Goal: Transaction & Acquisition: Purchase product/service

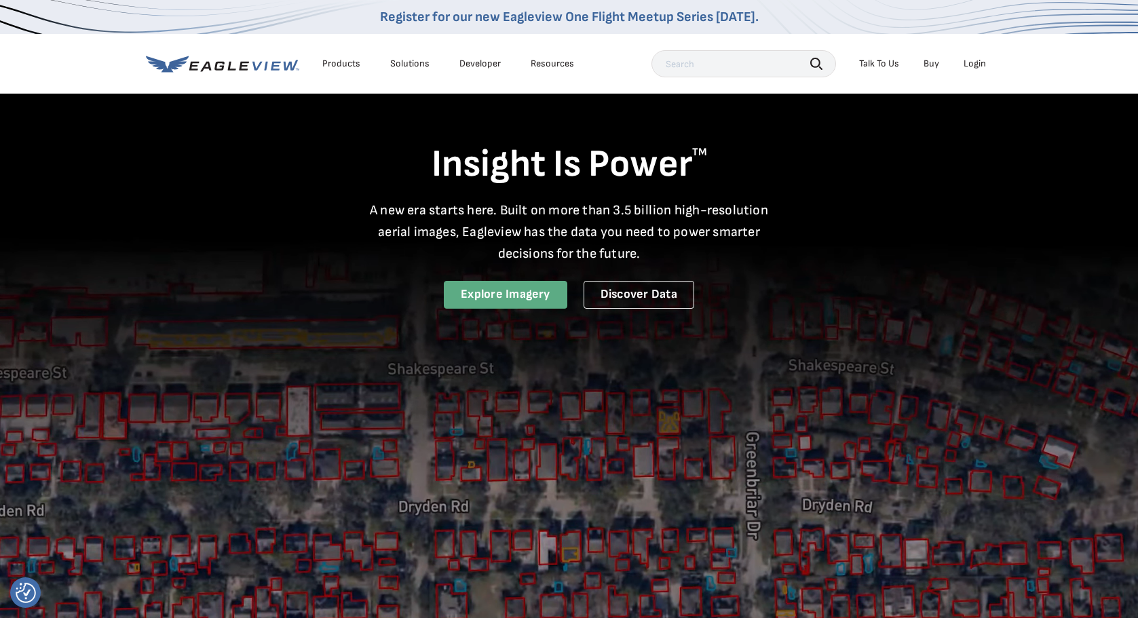
click at [532, 296] on link "Explore Imagery" at bounding box center [505, 295] width 123 height 28
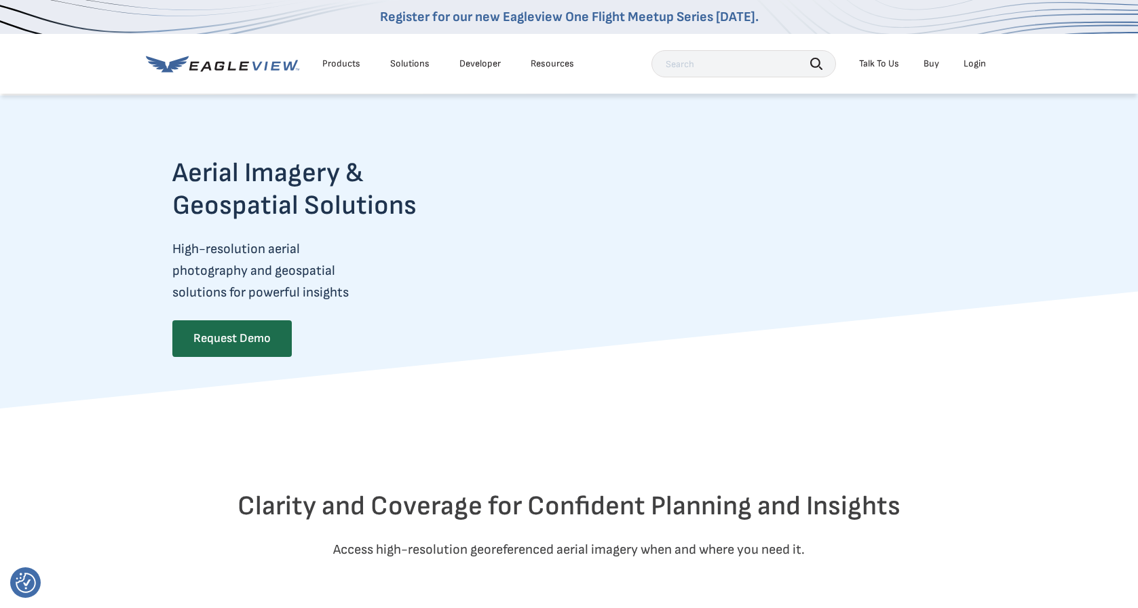
click at [965, 64] on div "Login" at bounding box center [974, 64] width 22 height 12
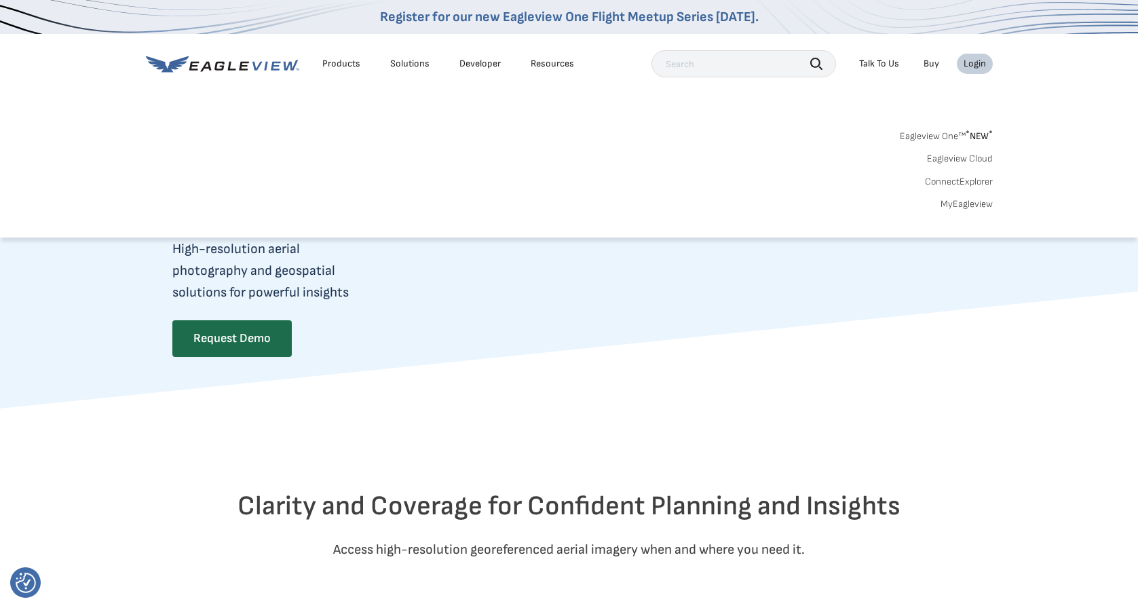
click at [972, 71] on li "Login" at bounding box center [975, 64] width 36 height 20
click at [970, 63] on div "Login" at bounding box center [974, 64] width 22 height 12
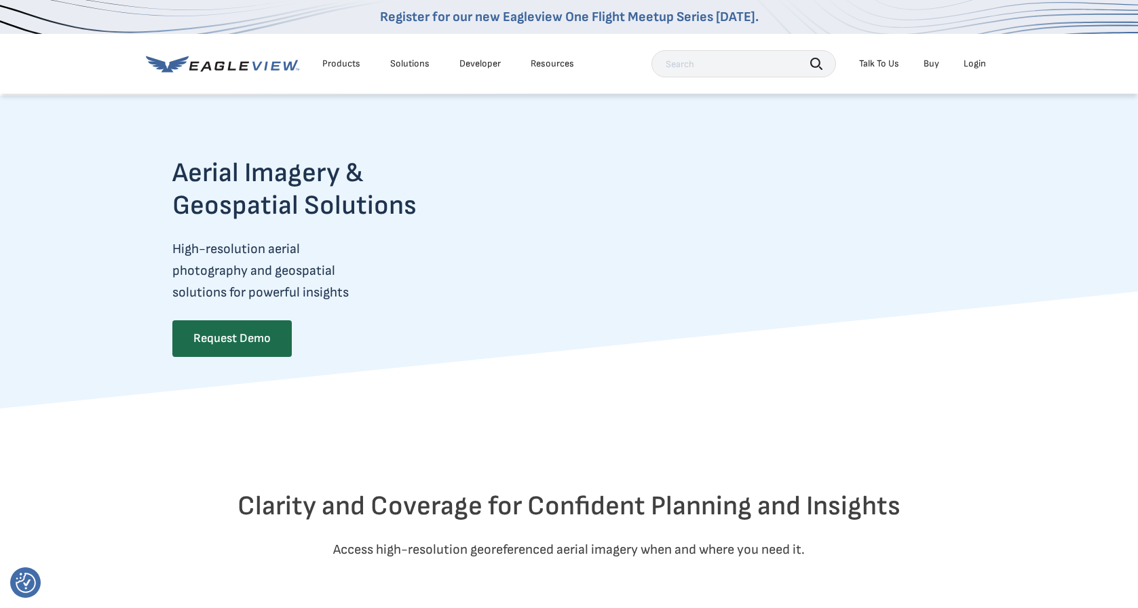
click at [974, 63] on div "Login" at bounding box center [974, 64] width 22 height 12
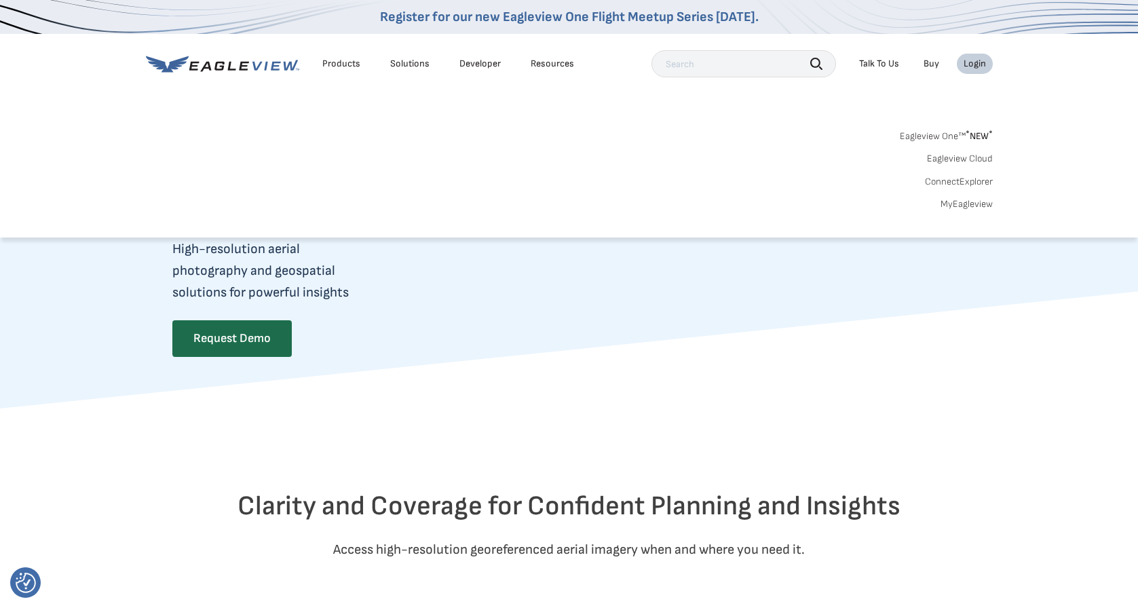
click at [964, 134] on link "Eagleview One™ * NEW *" at bounding box center [946, 134] width 93 height 16
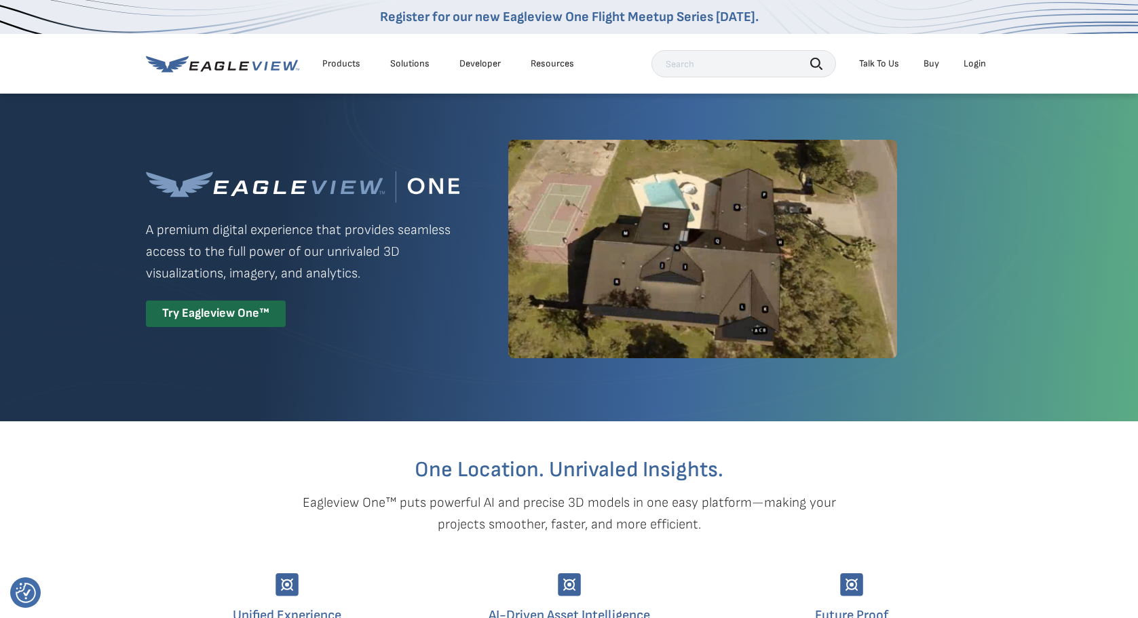
click at [975, 64] on div "Login" at bounding box center [974, 64] width 22 height 12
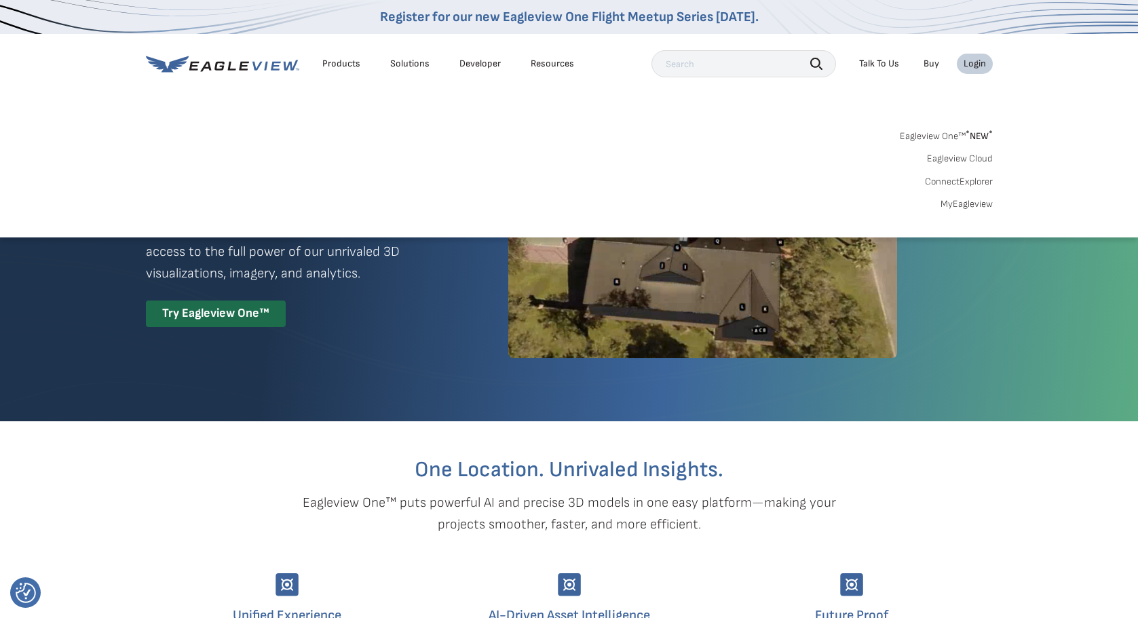
click at [969, 201] on link "MyEagleview" at bounding box center [966, 204] width 52 height 12
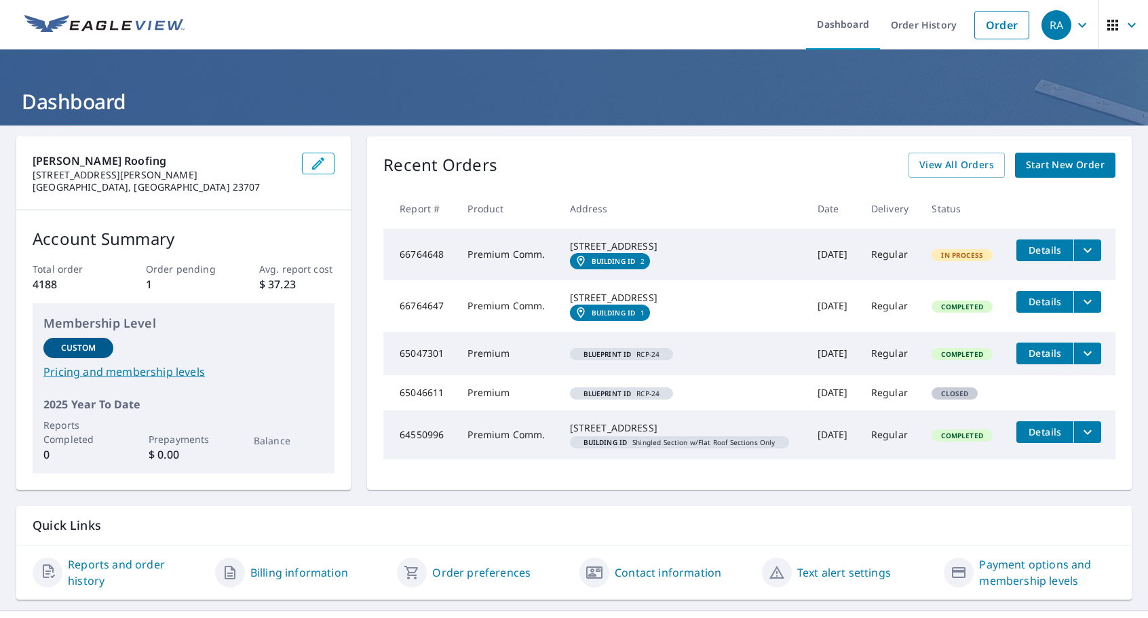
click at [1089, 172] on span "Start New Order" at bounding box center [1065, 165] width 79 height 17
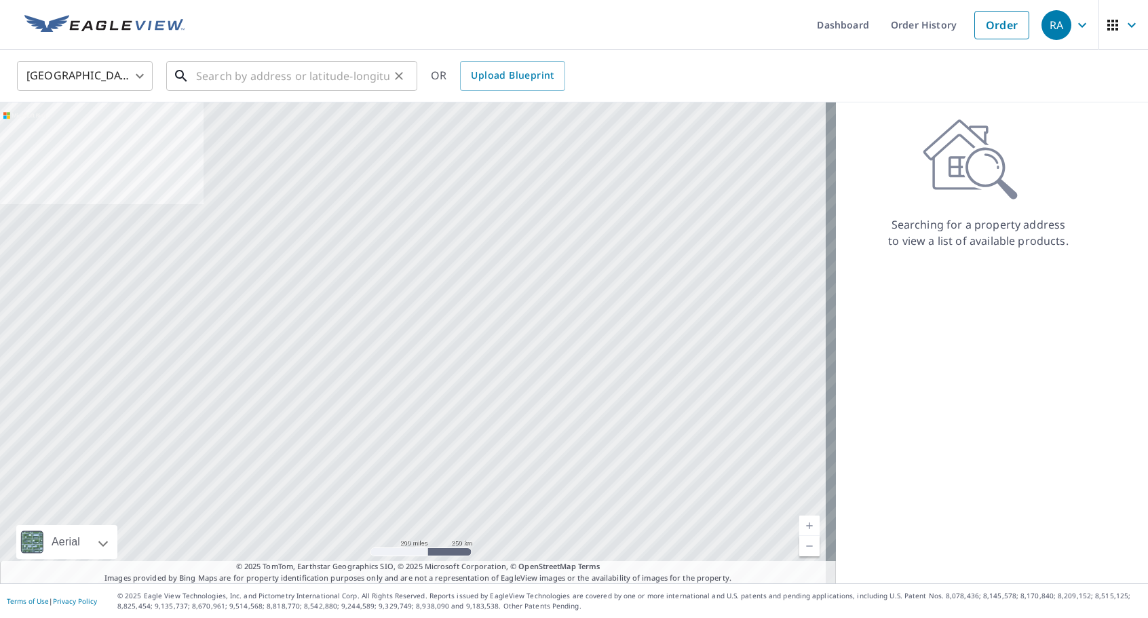
click at [278, 72] on input "text" at bounding box center [292, 76] width 193 height 38
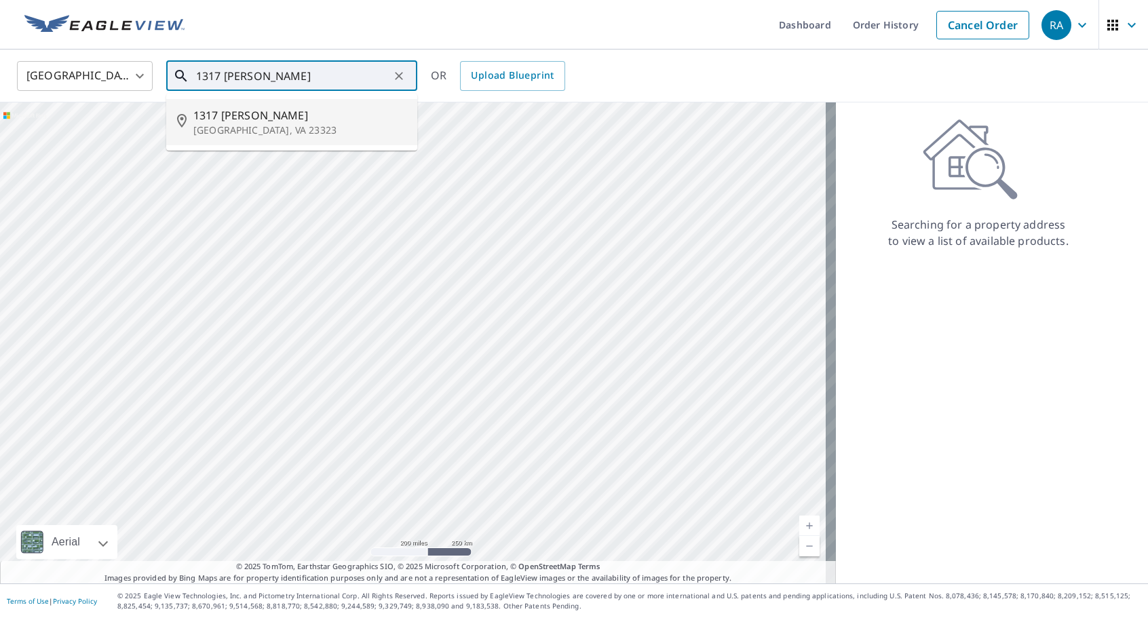
click at [267, 130] on p "[GEOGRAPHIC_DATA], VA 23323" at bounding box center [299, 130] width 213 height 14
type input "1317 Gust Ln Chesapeake, VA 23323"
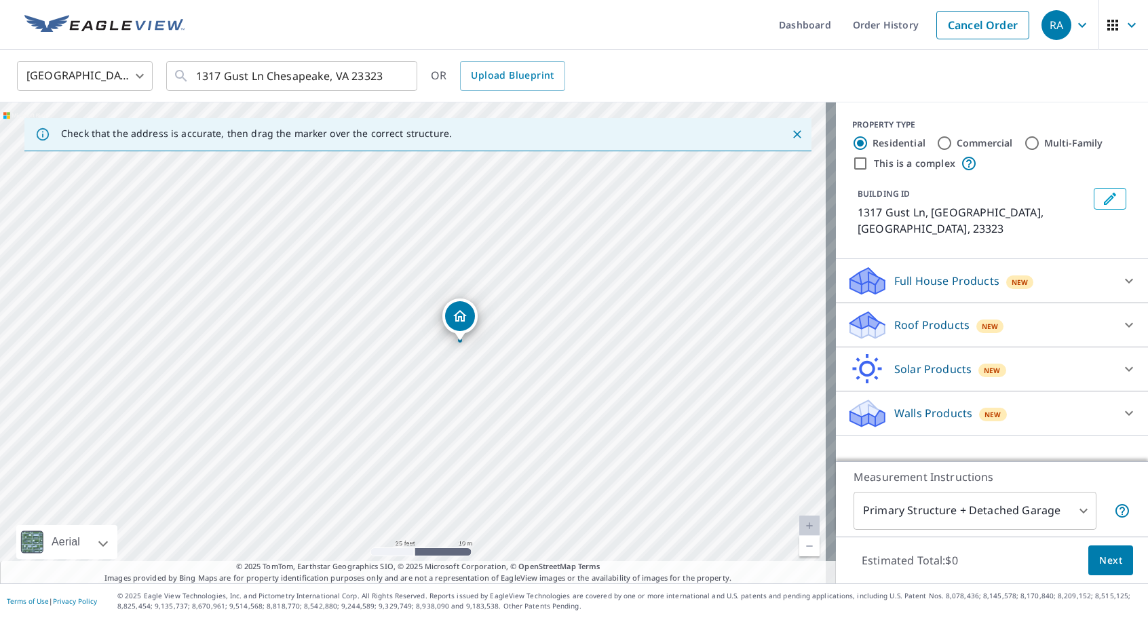
click at [936, 144] on input "Commercial" at bounding box center [944, 143] width 16 height 16
radio input "true"
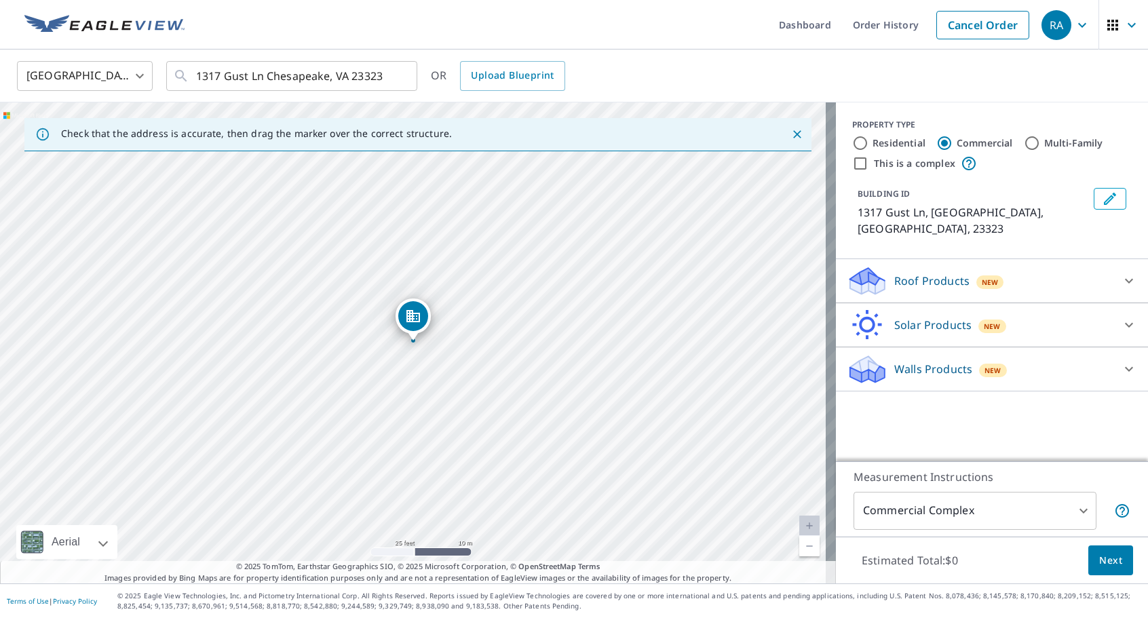
click at [1075, 510] on body "RA RA Dashboard Order History Cancel Order RA [GEOGRAPHIC_DATA] [GEOGRAPHIC_DAT…" at bounding box center [574, 309] width 1148 height 618
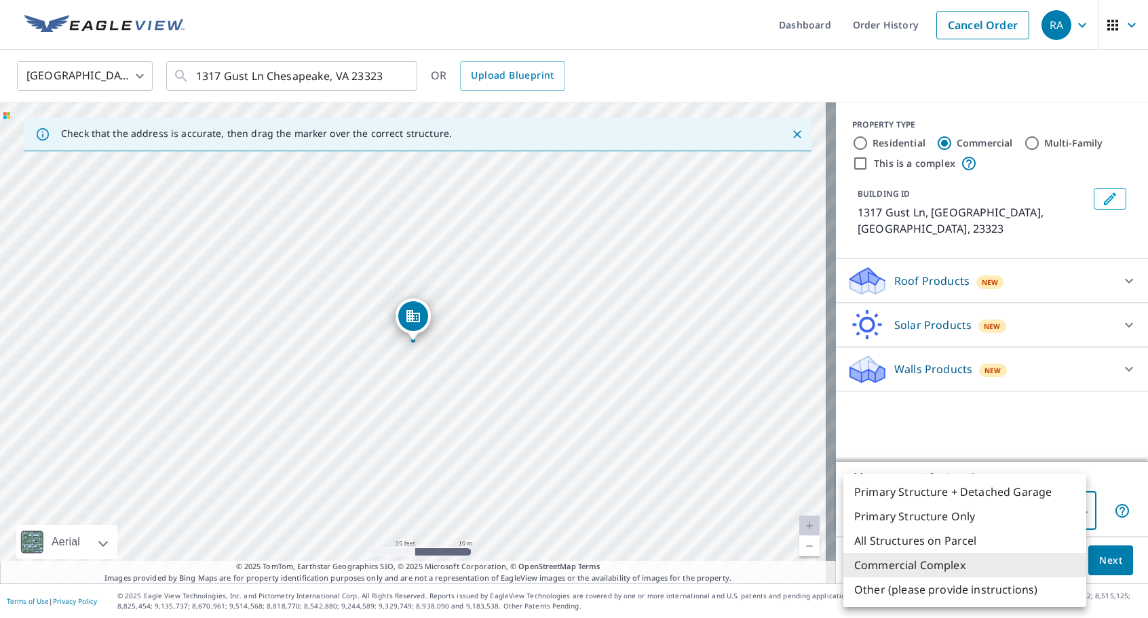
click at [918, 513] on li "Primary Structure Only" at bounding box center [964, 516] width 243 height 24
type input "2"
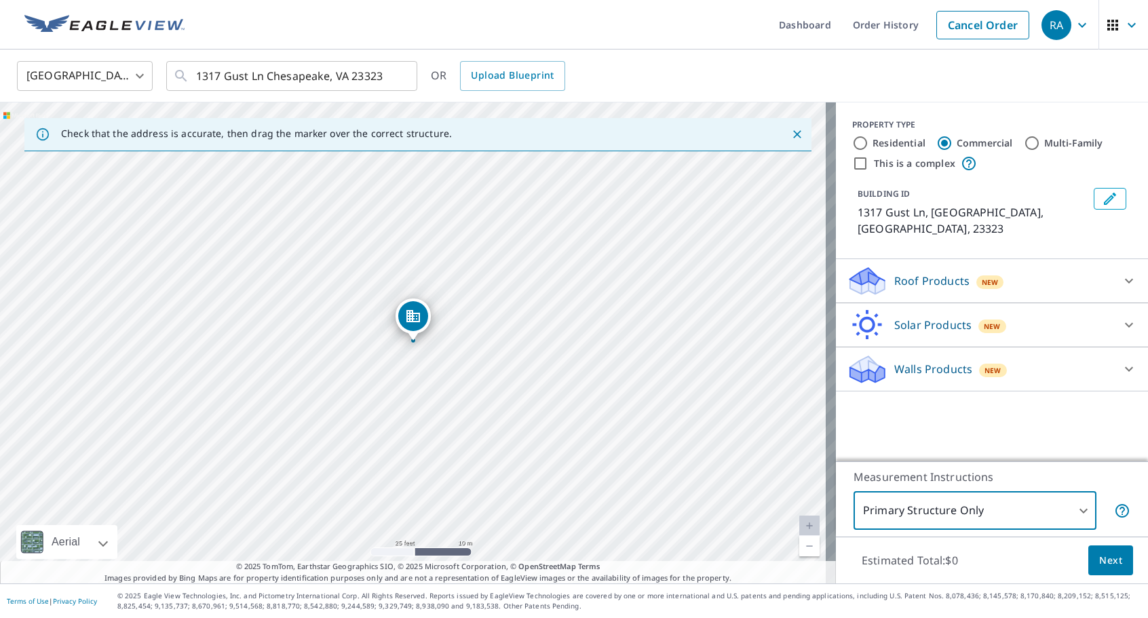
click at [1099, 556] on span "Next" at bounding box center [1110, 560] width 23 height 17
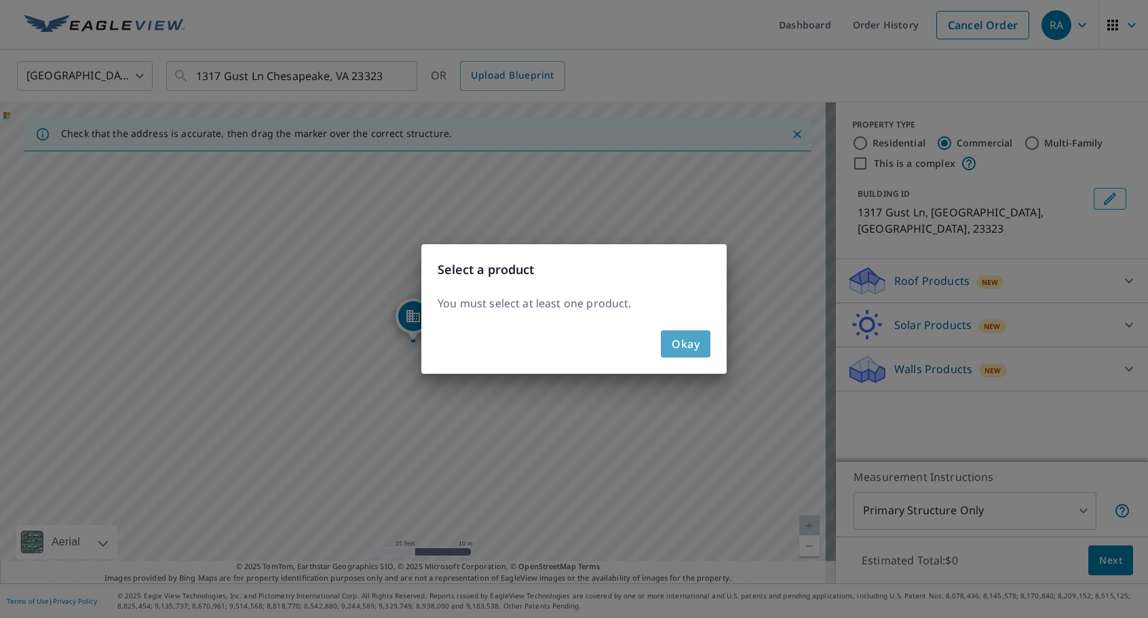
click at [682, 342] on span "Okay" at bounding box center [686, 343] width 28 height 19
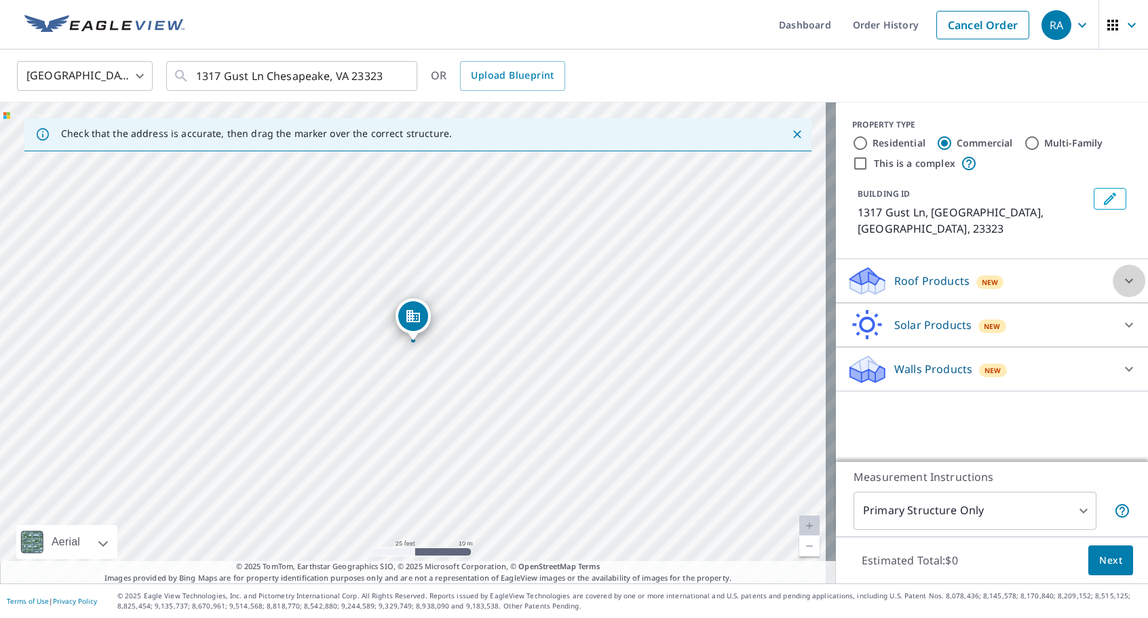
click at [1125, 279] on icon at bounding box center [1129, 281] width 8 height 5
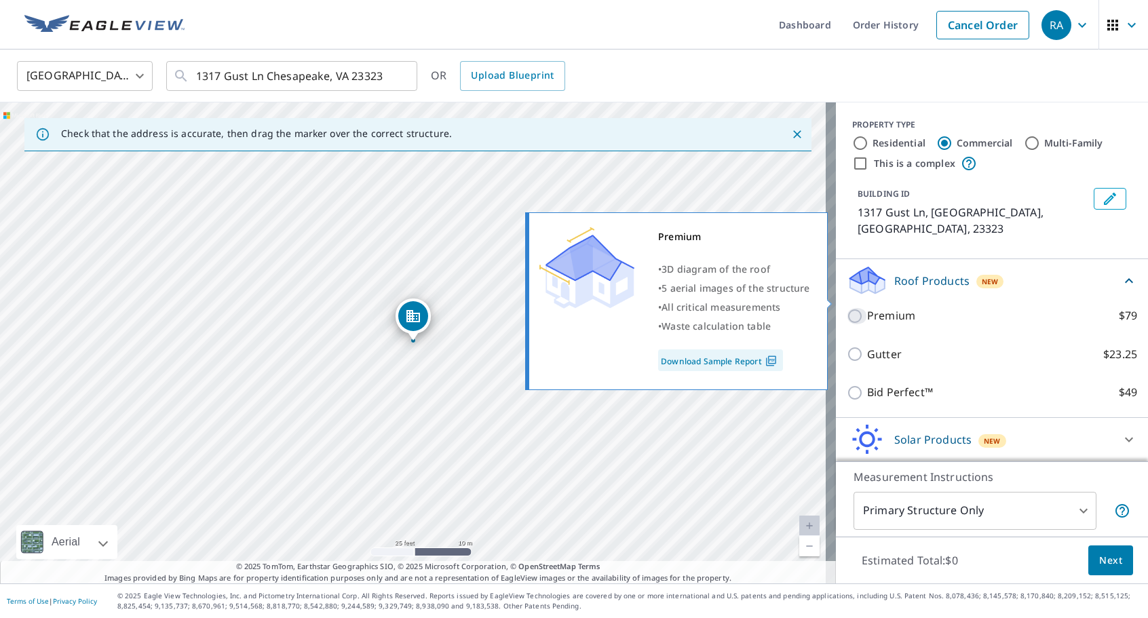
click at [847, 308] on input "Premium $79" at bounding box center [857, 316] width 20 height 16
checkbox input "true"
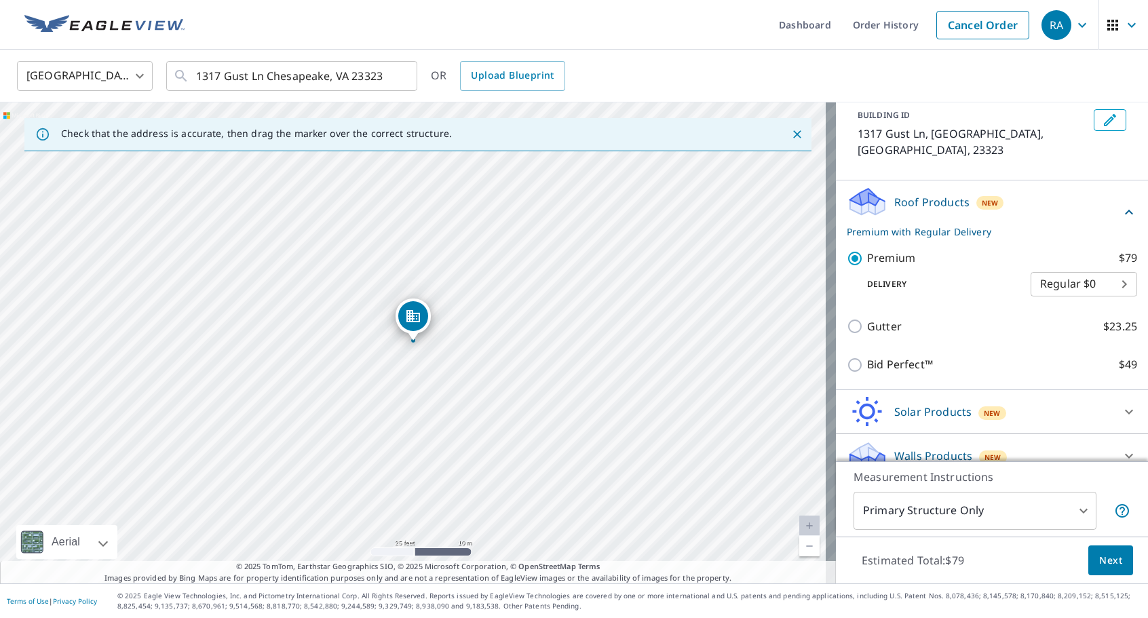
scroll to position [79, 0]
click at [1099, 558] on span "Next" at bounding box center [1110, 560] width 23 height 17
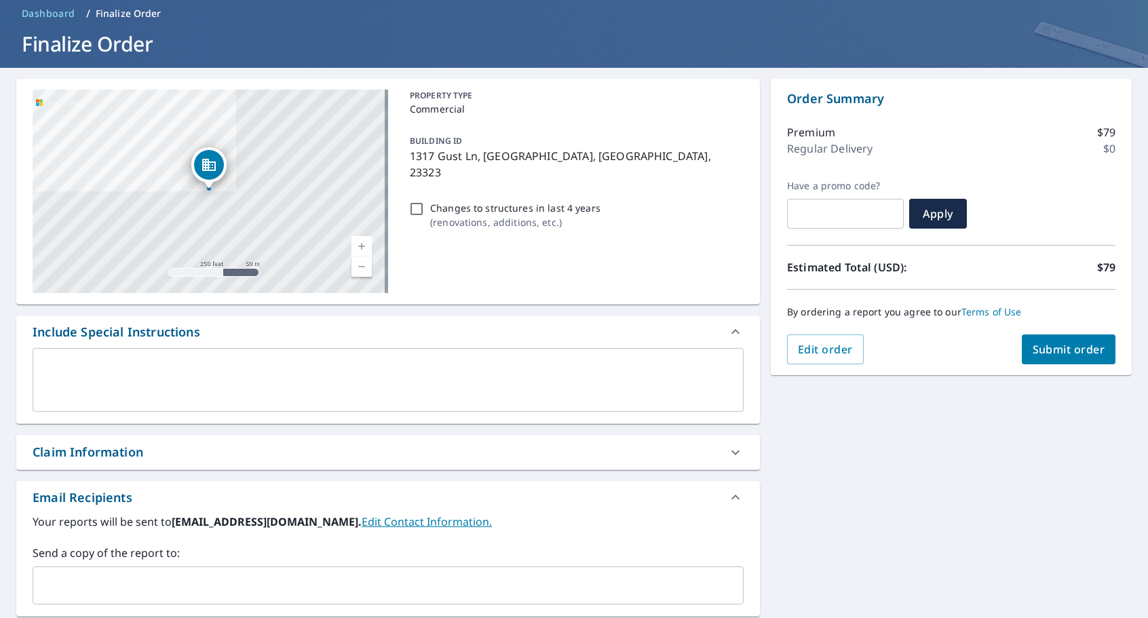
scroll to position [136, 0]
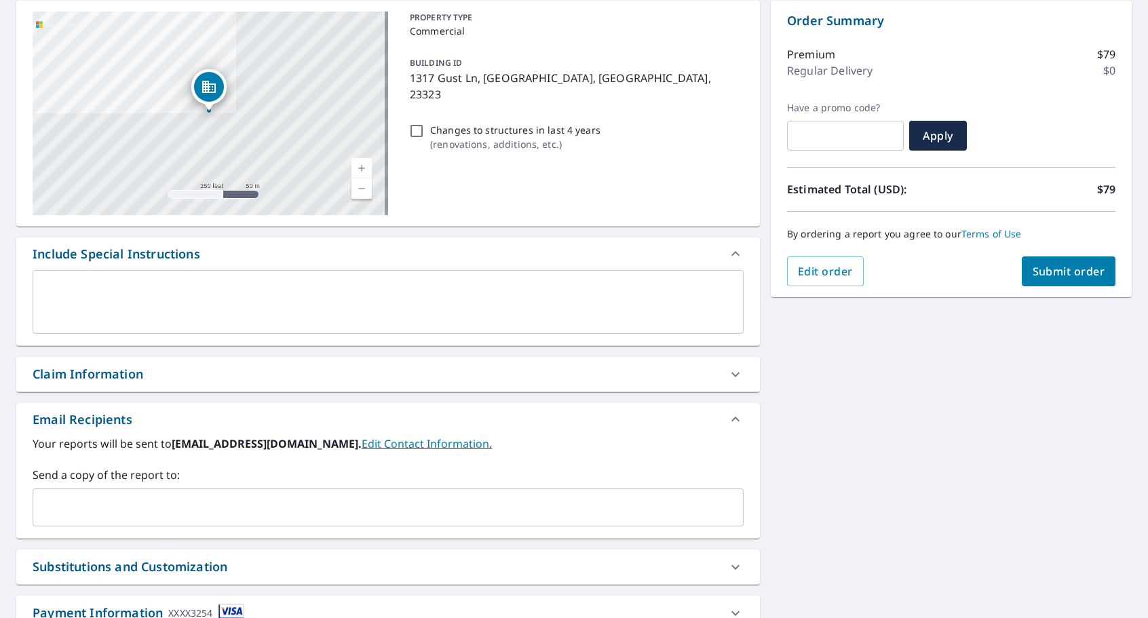
click at [136, 377] on div "Claim Information" at bounding box center [88, 374] width 111 height 18
checkbox input "true"
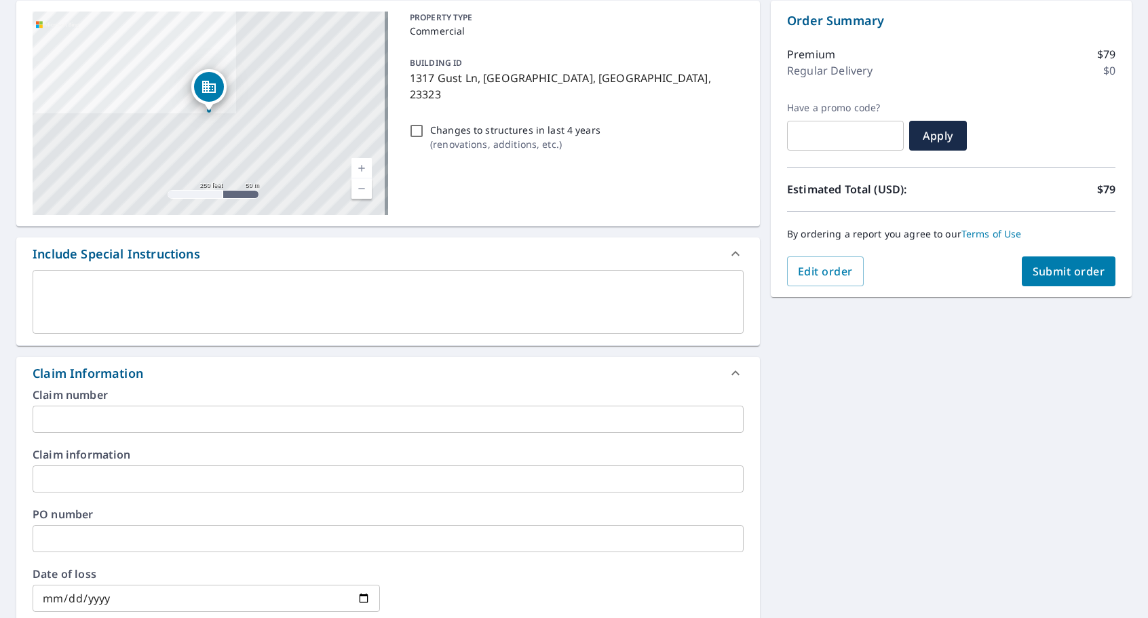
click at [88, 418] on input "text" at bounding box center [388, 419] width 711 height 27
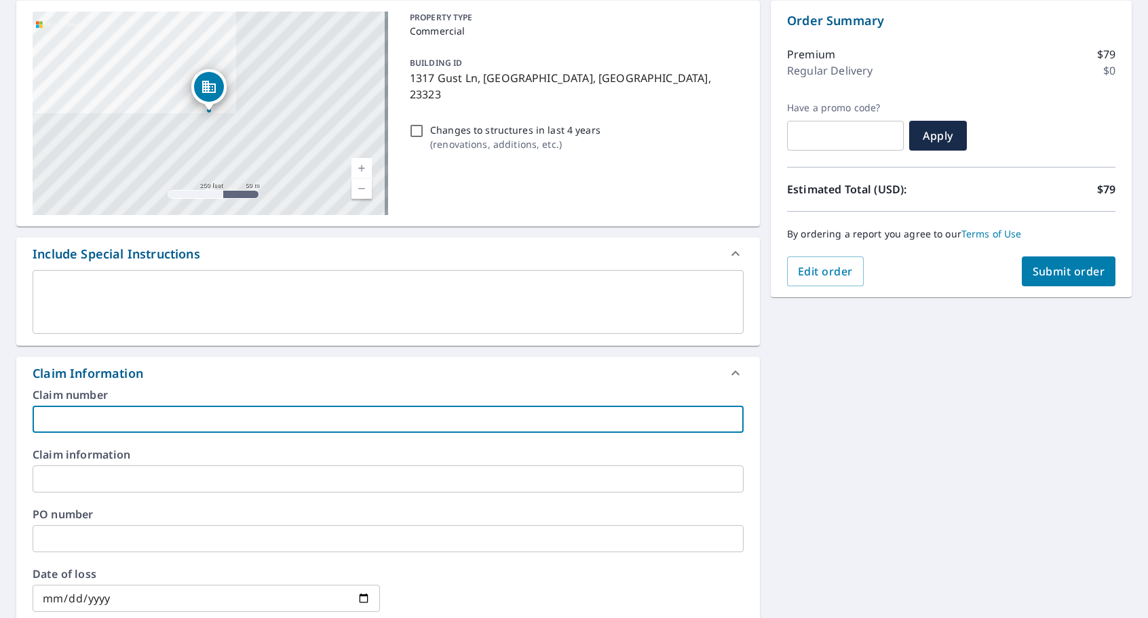
type input "N"
checkbox input "true"
type input "Ne"
checkbox input "true"
type input "New"
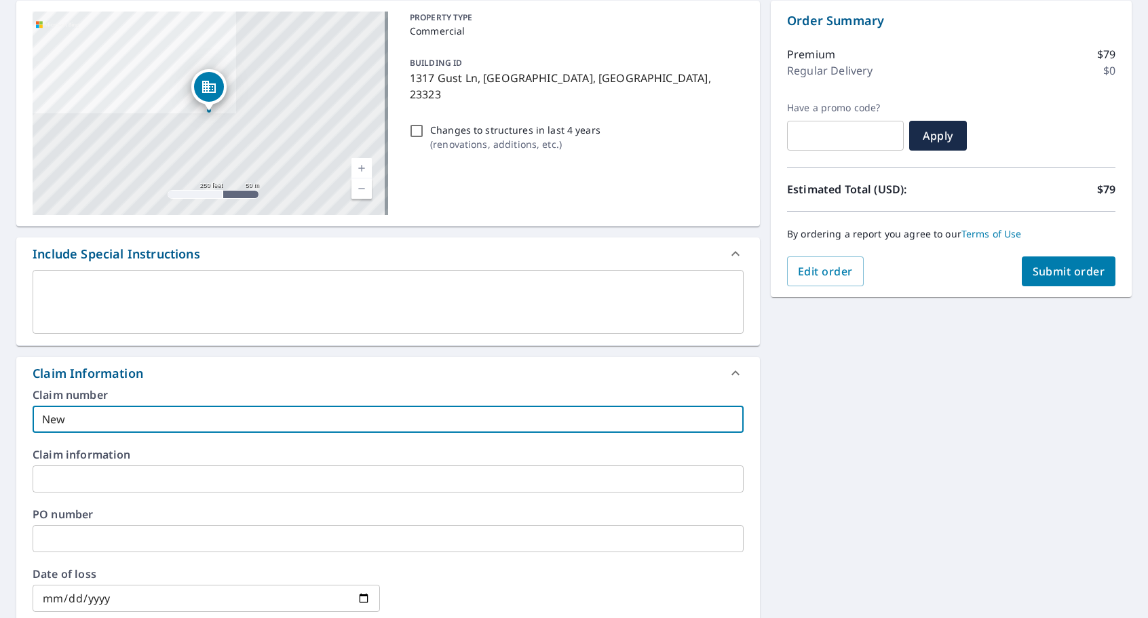
checkbox input "true"
type input "New"
checkbox input "true"
type input "New H"
checkbox input "true"
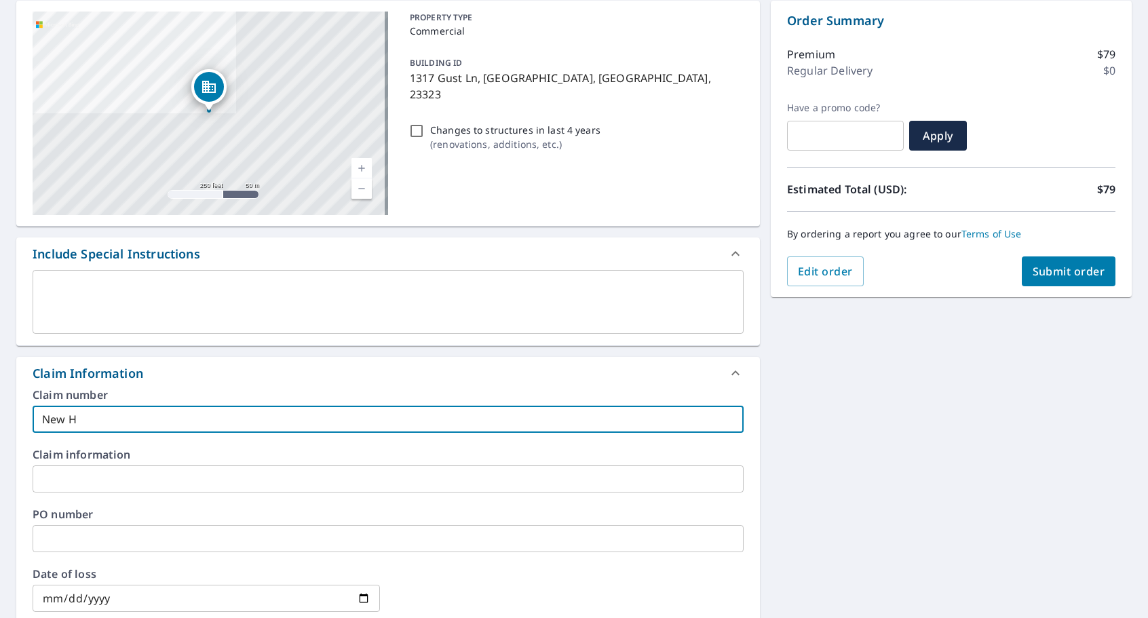
type input "New Ho"
checkbox input "true"
type input "New Hop"
checkbox input "true"
type input "New Hope"
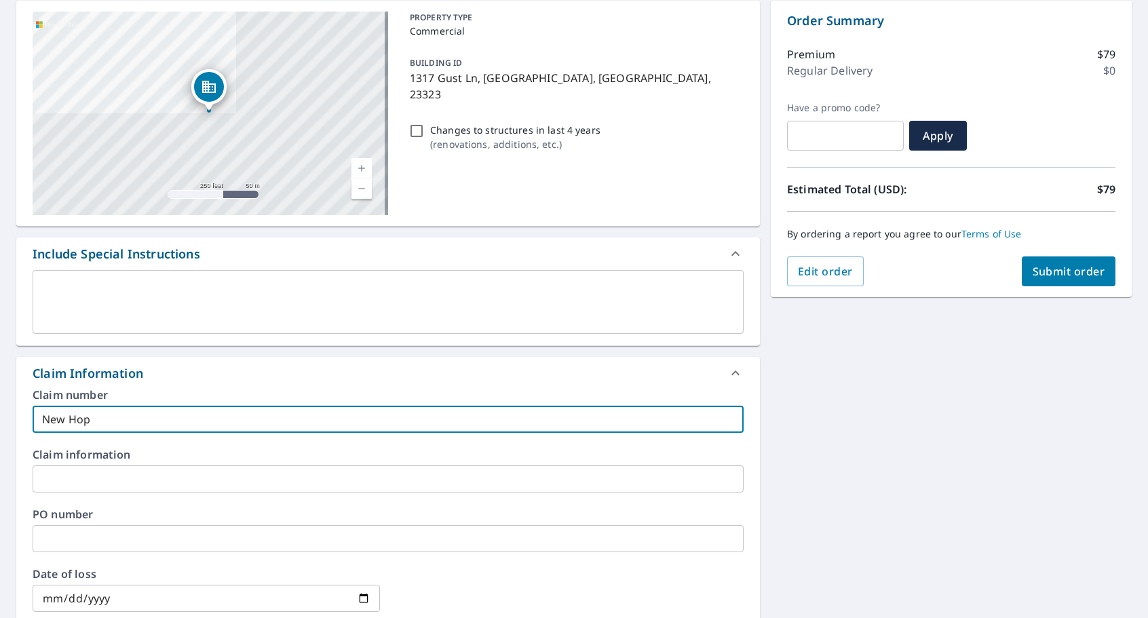
checkbox input "true"
type input "New Hope"
checkbox input "true"
type input "New Hope B"
checkbox input "true"
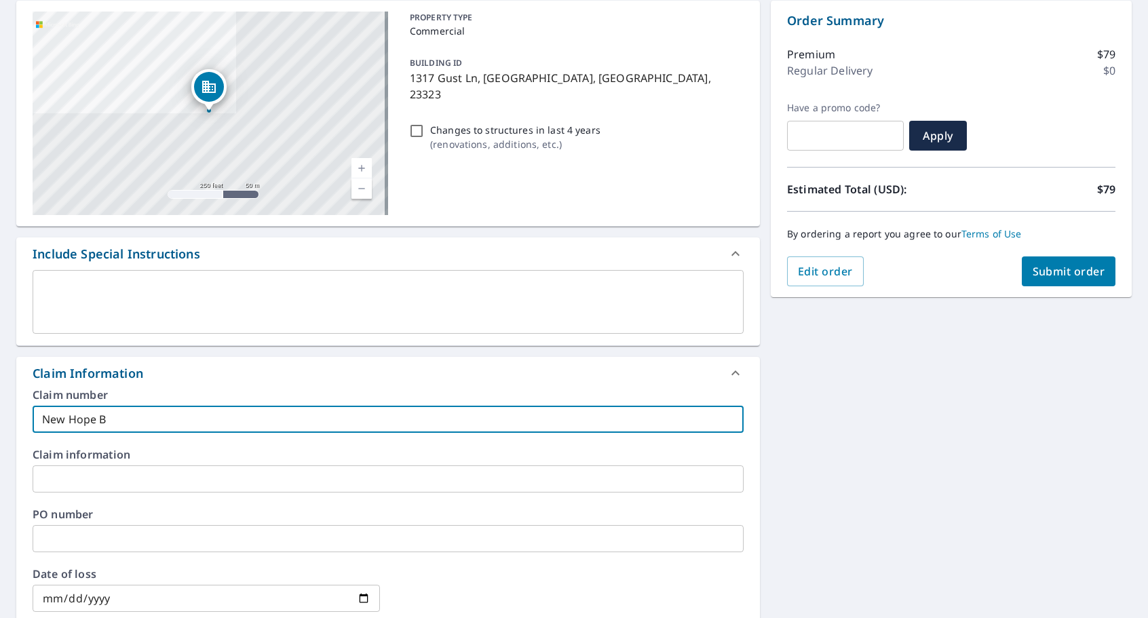
type input "New Hope Ba"
checkbox input "true"
type input "New Hope Bap"
checkbox input "true"
type input "New Hope Bapt"
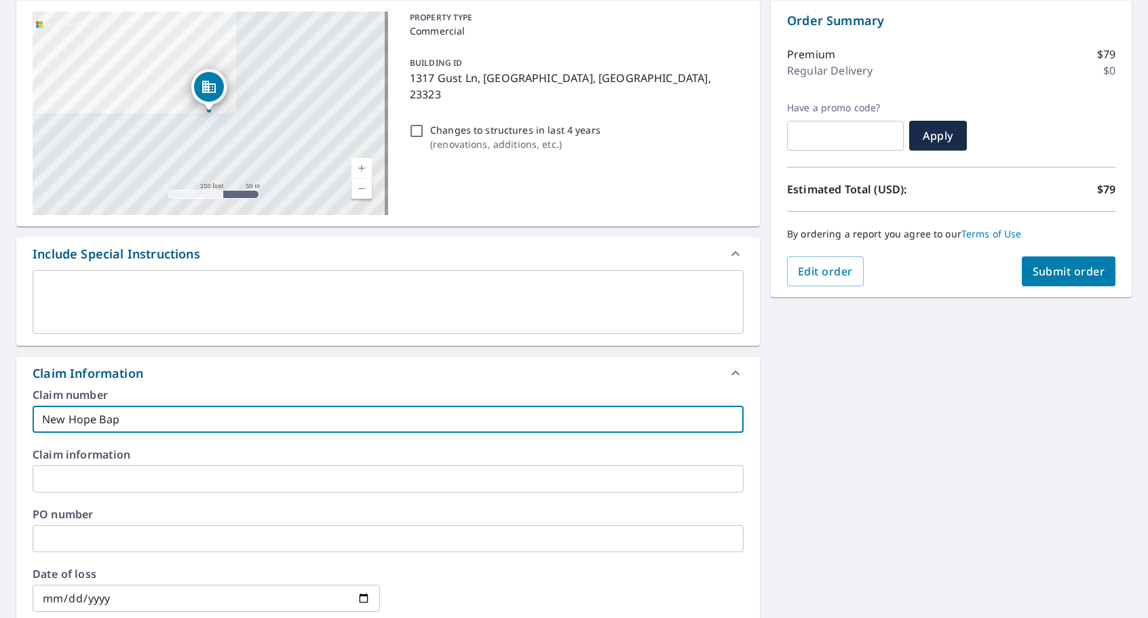
checkbox input "true"
type input "New Hope Bapti"
checkbox input "true"
type input "New Hope Baptis"
checkbox input "true"
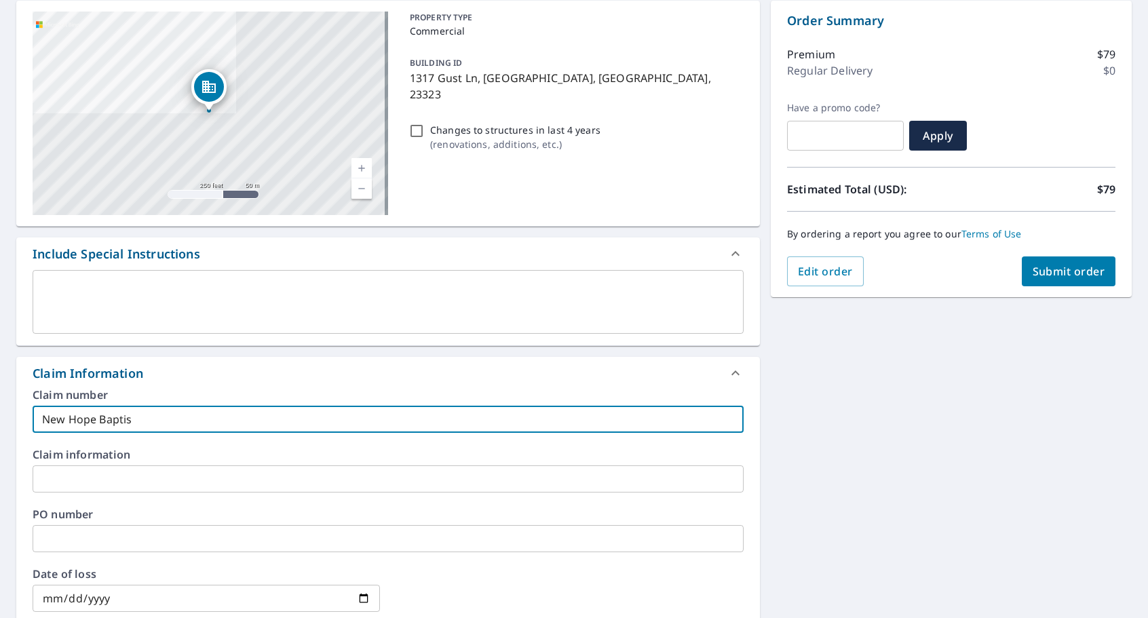
type input "New Hope [DEMOGRAPHIC_DATA]"
checkbox input "true"
type input "New Hope [DEMOGRAPHIC_DATA]"
checkbox input "true"
type input "New Hope [DEMOGRAPHIC_DATA] c"
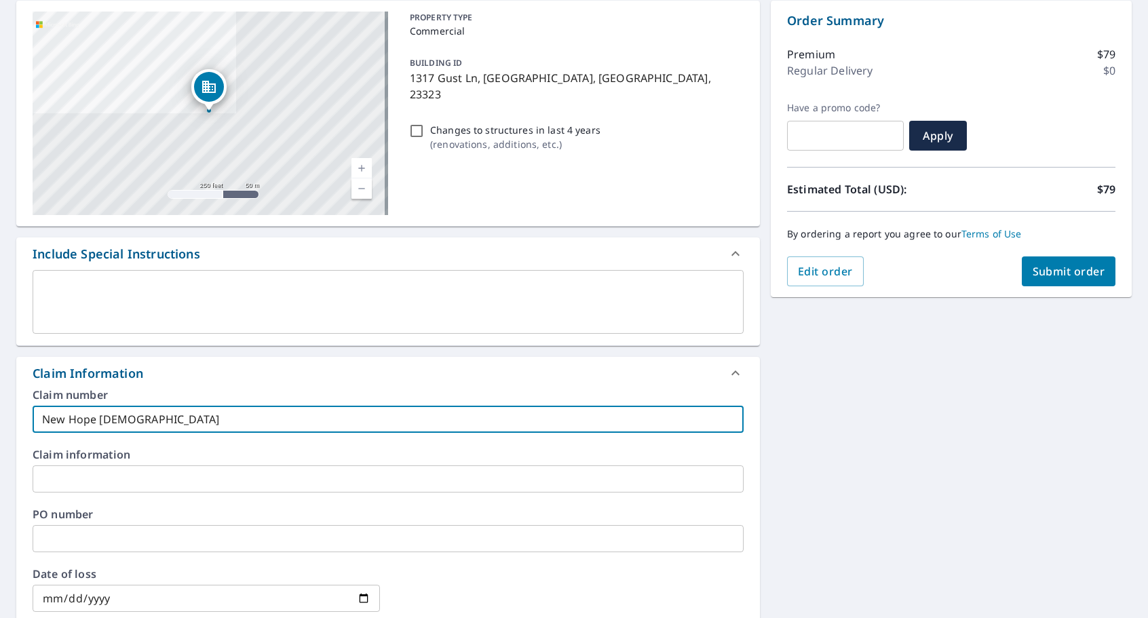
checkbox input "true"
type input "New Hope [DEMOGRAPHIC_DATA] ch"
checkbox input "true"
type input "New Hope [DEMOGRAPHIC_DATA] chu"
checkbox input "true"
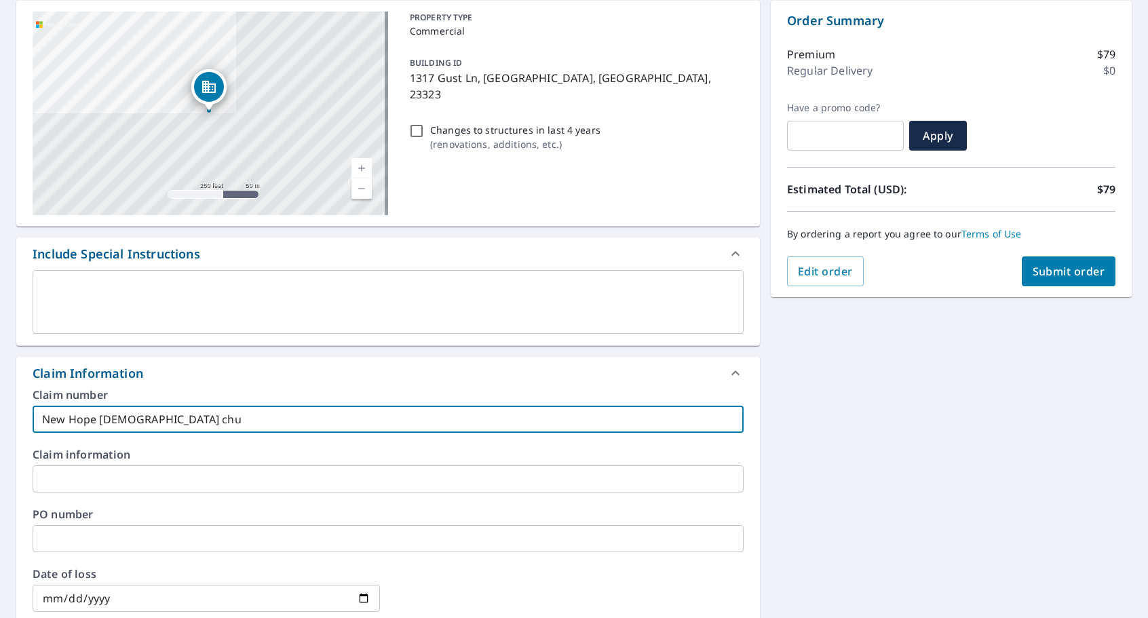
type input "New Hope [DEMOGRAPHIC_DATA] chur"
checkbox input "true"
type input "New Hope [DEMOGRAPHIC_DATA] chu"
checkbox input "true"
type input "New Hope [DEMOGRAPHIC_DATA] ch"
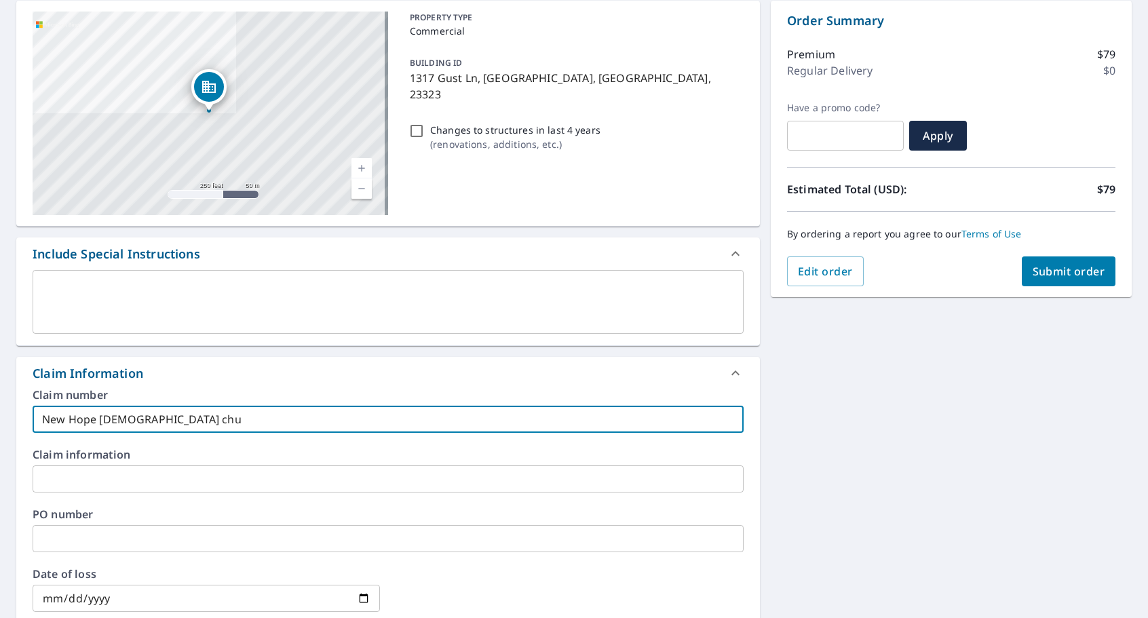
checkbox input "true"
type input "New Hope [DEMOGRAPHIC_DATA] c"
checkbox input "true"
type input "New Hope [DEMOGRAPHIC_DATA]"
checkbox input "true"
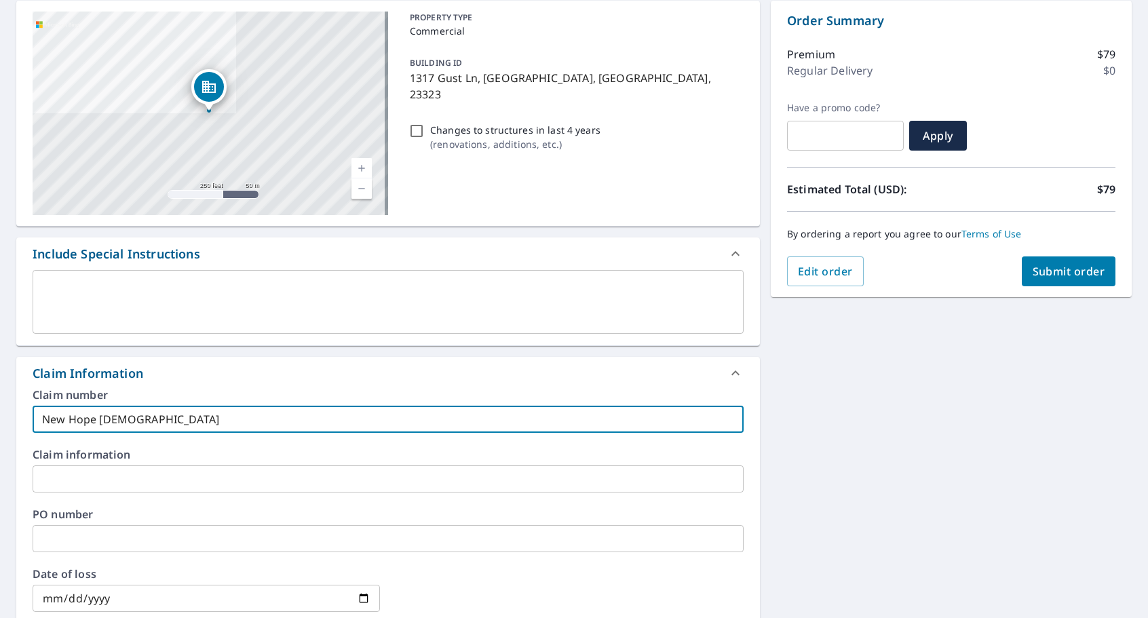
type input "New Hope [DEMOGRAPHIC_DATA] H"
checkbox input "true"
type input "New Hope [DEMOGRAPHIC_DATA]"
checkbox input "true"
type input "New Hope [DEMOGRAPHIC_DATA] C"
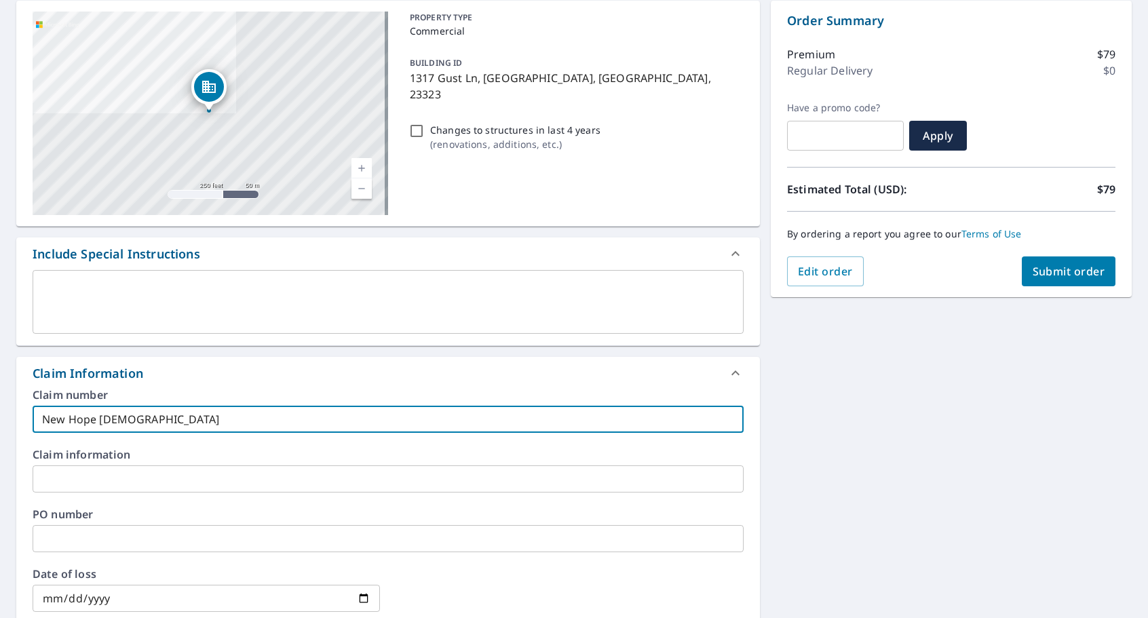
checkbox input "true"
type input "New Hope [DEMOGRAPHIC_DATA] Ch"
checkbox input "true"
type input "New Hope [DEMOGRAPHIC_DATA] Chu"
checkbox input "true"
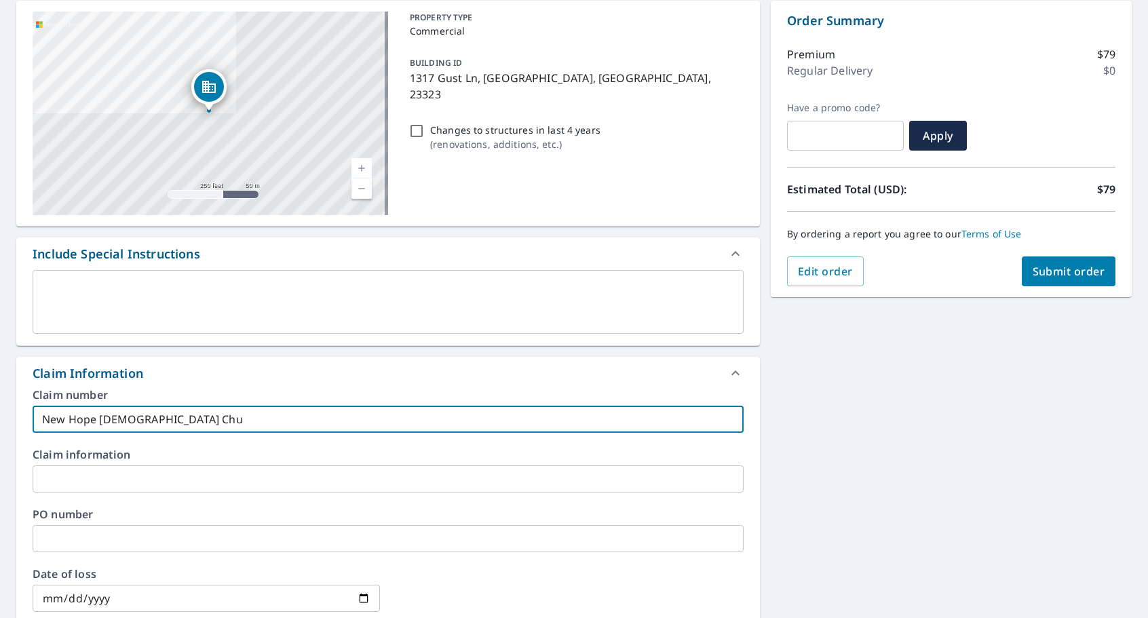
type input "New Hope Baptist Chur"
checkbox input "true"
type input "New Hope [DEMOGRAPHIC_DATA] Churc"
checkbox input "true"
type input "[DEMOGRAPHIC_DATA]"
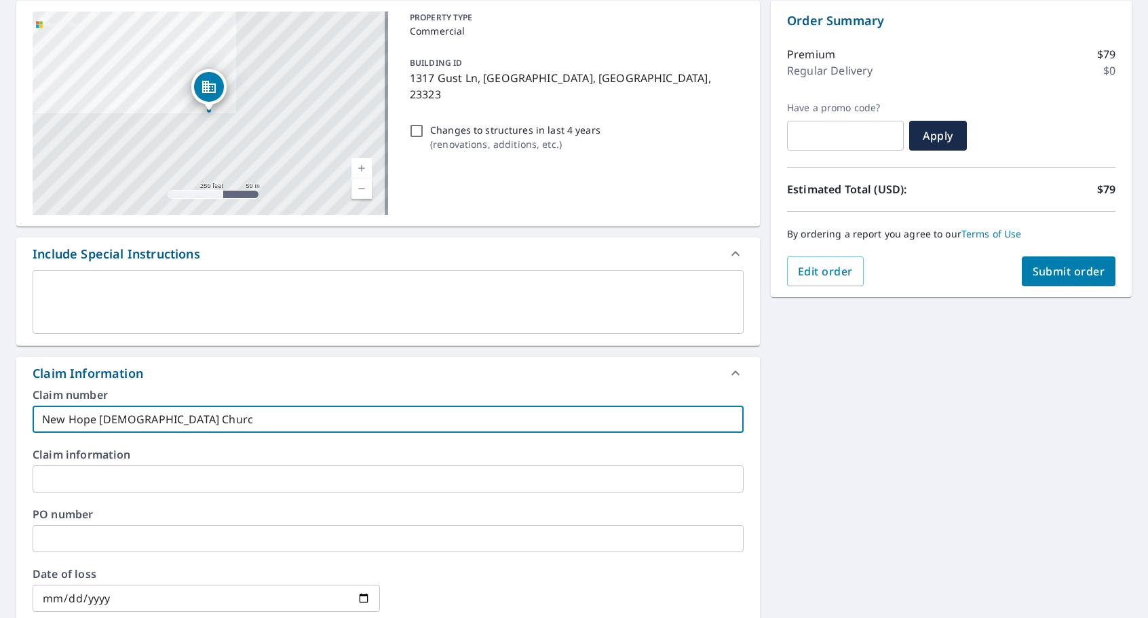
checkbox input "true"
drag, startPoint x: 193, startPoint y: 419, endPoint x: -20, endPoint y: 421, distance: 213.1
click at [0, 421] on html "RA RA Dashboard Order History Cancel Order RA Dashboard / Finalize Order Finali…" at bounding box center [574, 309] width 1148 height 618
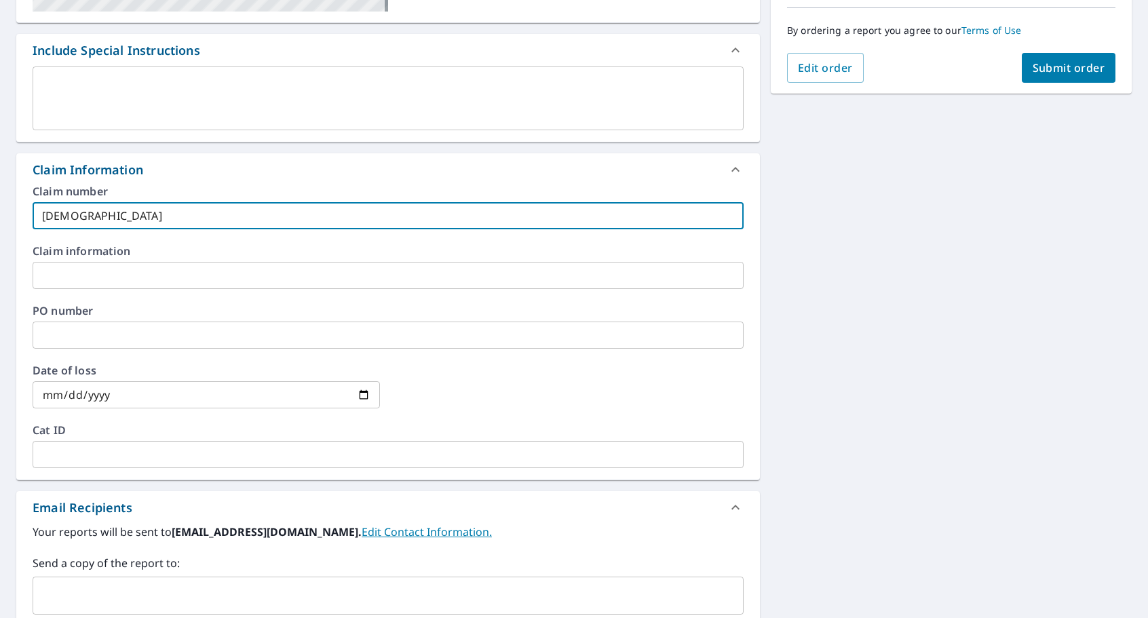
scroll to position [528, 0]
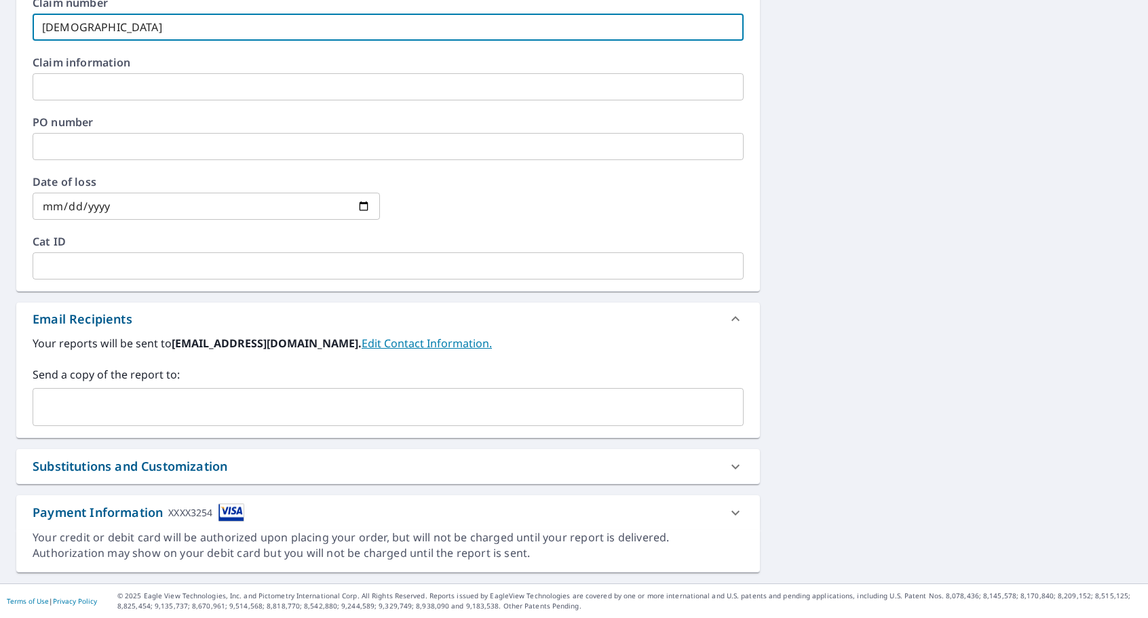
type input "[DEMOGRAPHIC_DATA]"
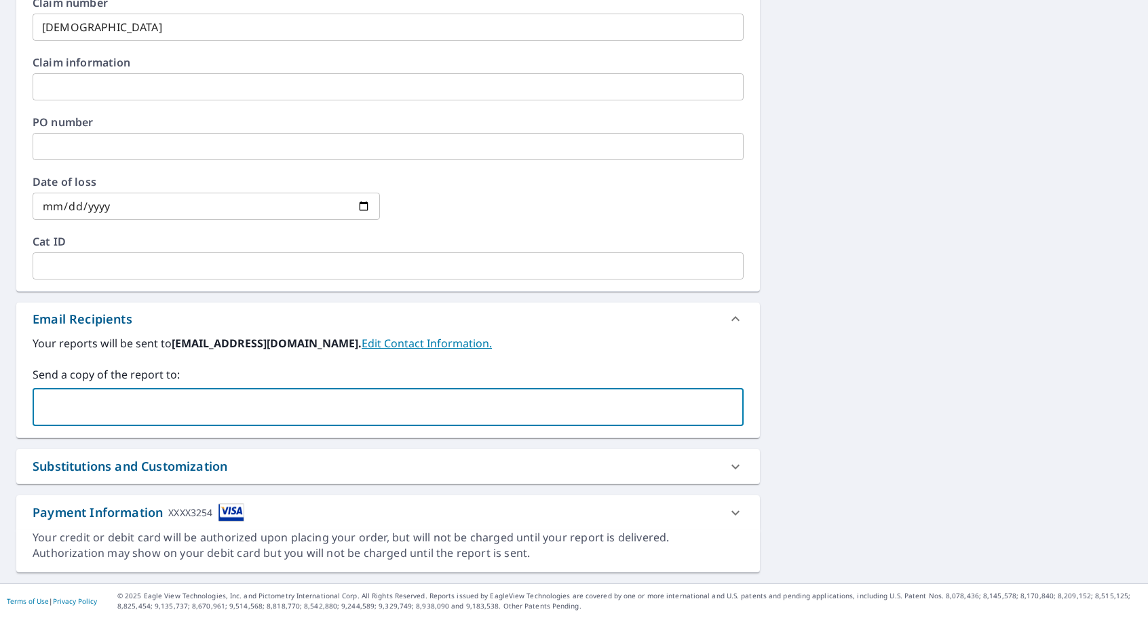
click at [121, 401] on input "text" at bounding box center [378, 407] width 678 height 26
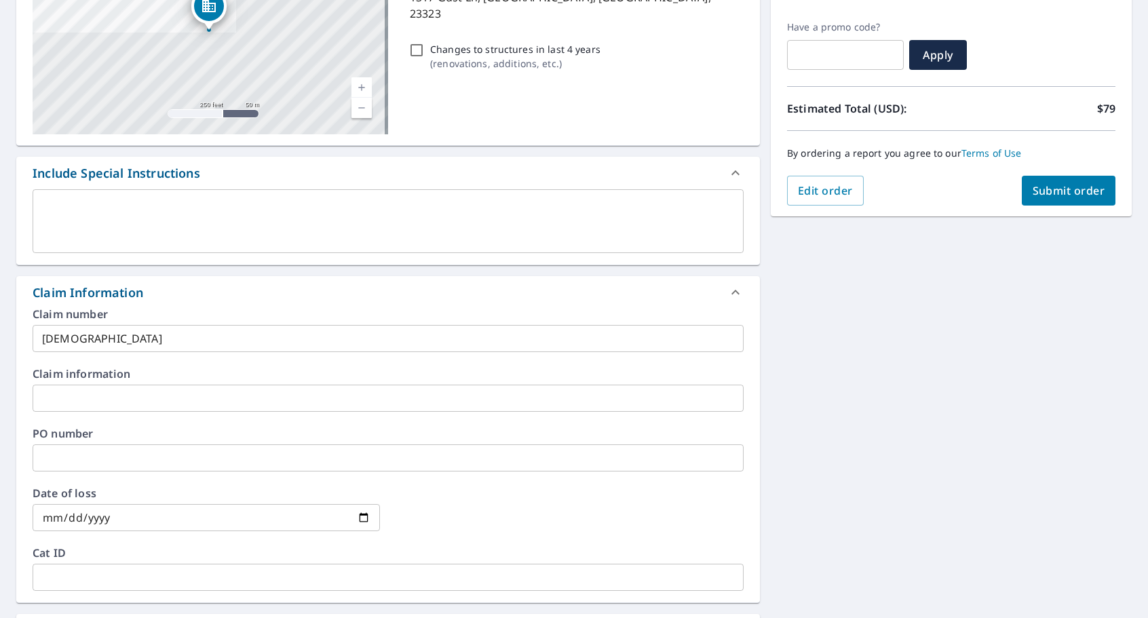
scroll to position [53, 0]
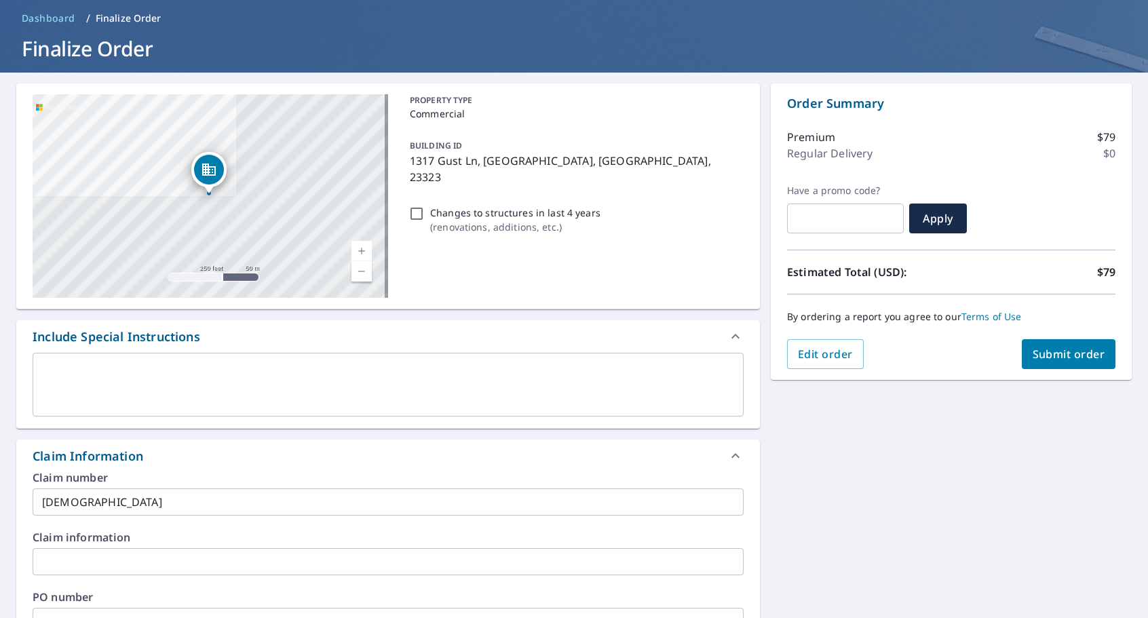
type input "[EMAIL_ADDRESS][DOMAIN_NAME]"
click at [1069, 346] on button "Submit order" at bounding box center [1069, 354] width 94 height 30
checkbox input "true"
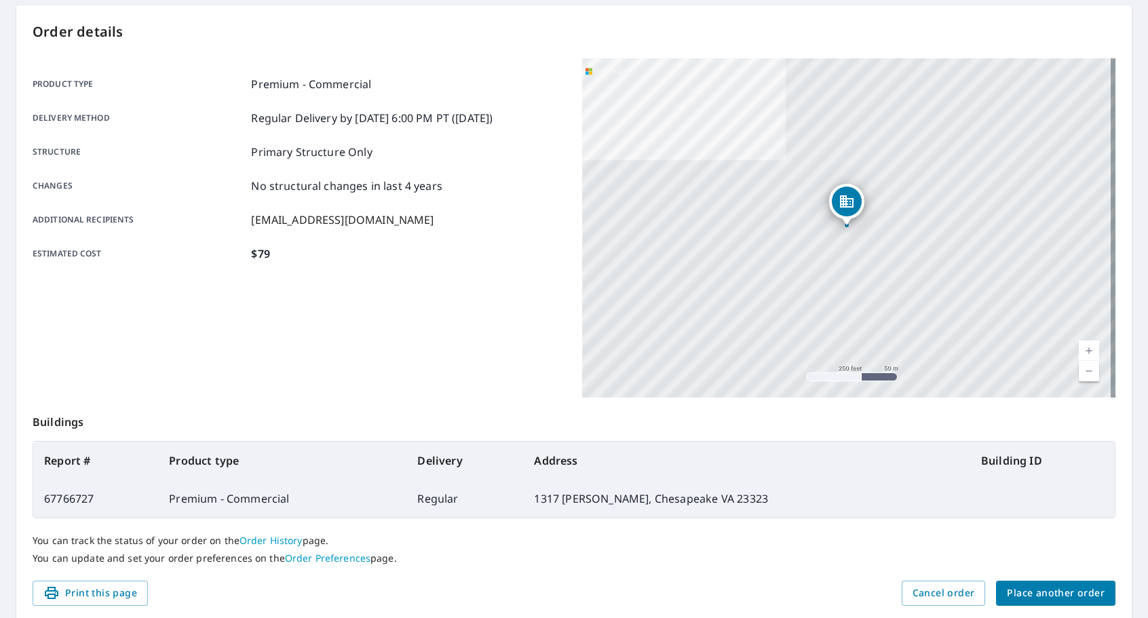
scroll to position [180, 0]
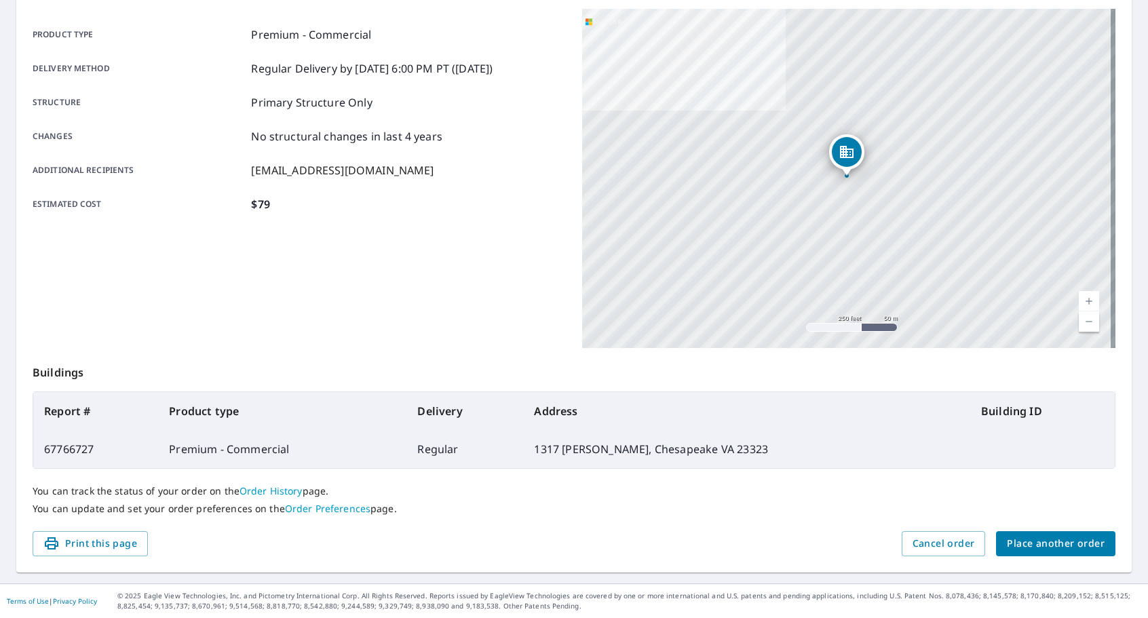
click at [1018, 537] on span "Place another order" at bounding box center [1056, 543] width 98 height 17
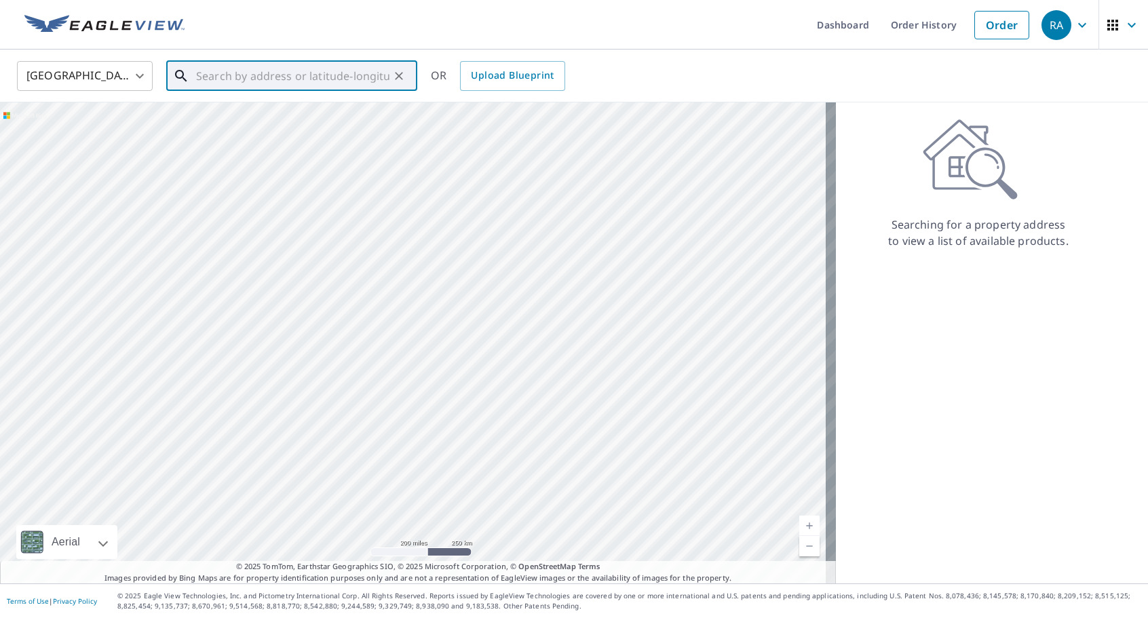
click at [237, 73] on input "text" at bounding box center [292, 76] width 193 height 38
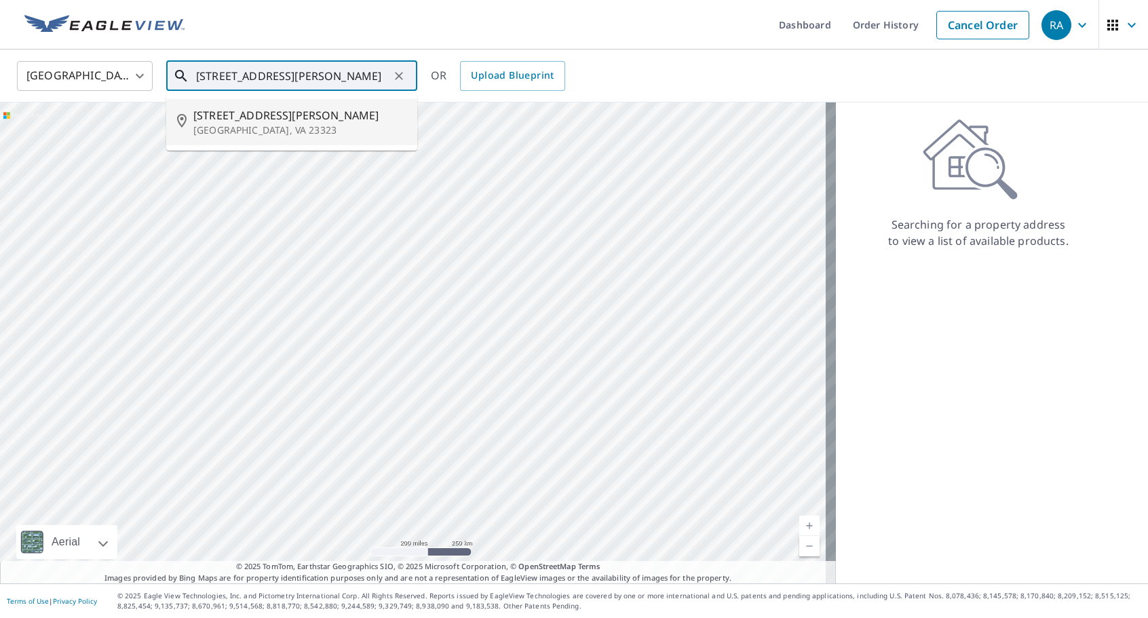
click at [229, 115] on span "[STREET_ADDRESS][PERSON_NAME]" at bounding box center [299, 115] width 213 height 16
type input "[STREET_ADDRESS]"
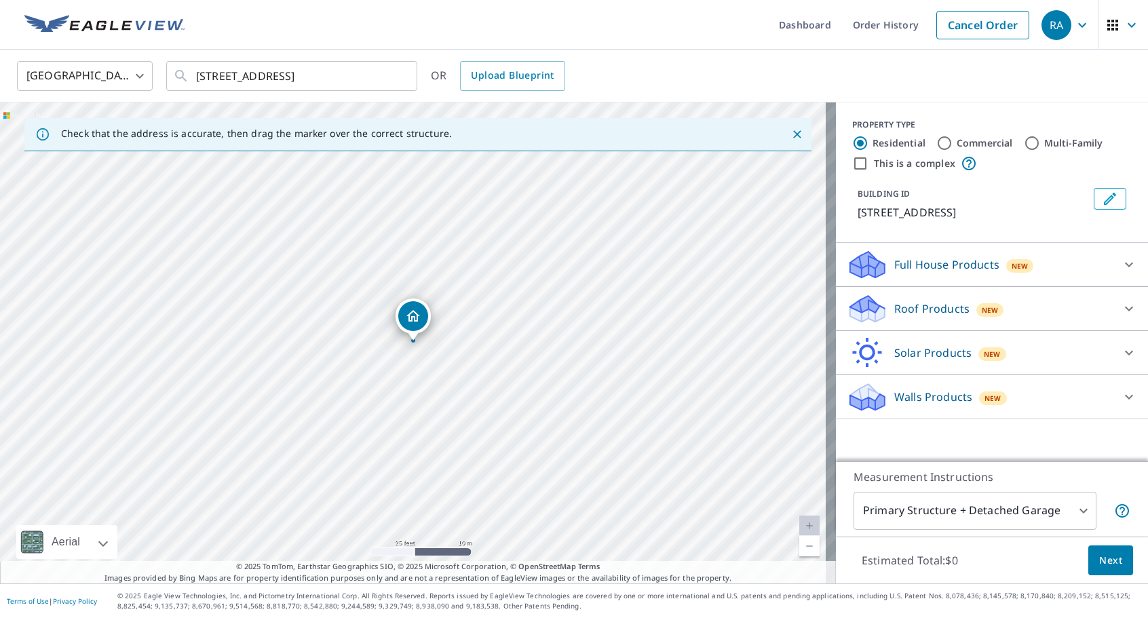
click at [936, 144] on input "Commercial" at bounding box center [944, 143] width 16 height 16
radio input "true"
type input "4"
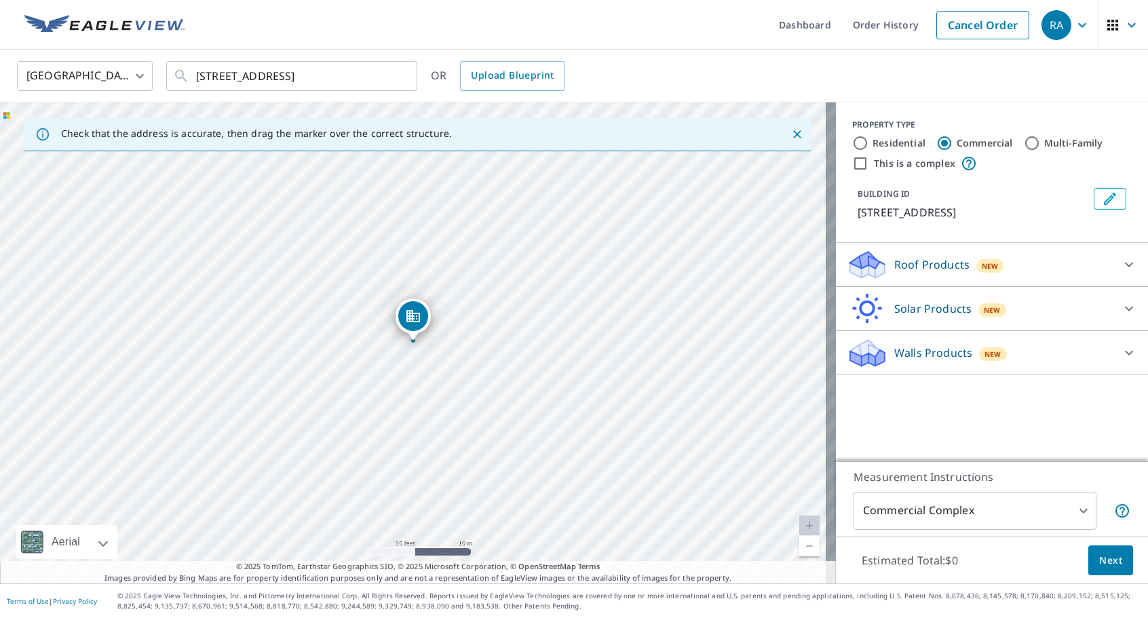
click at [1121, 258] on icon at bounding box center [1129, 264] width 16 height 16
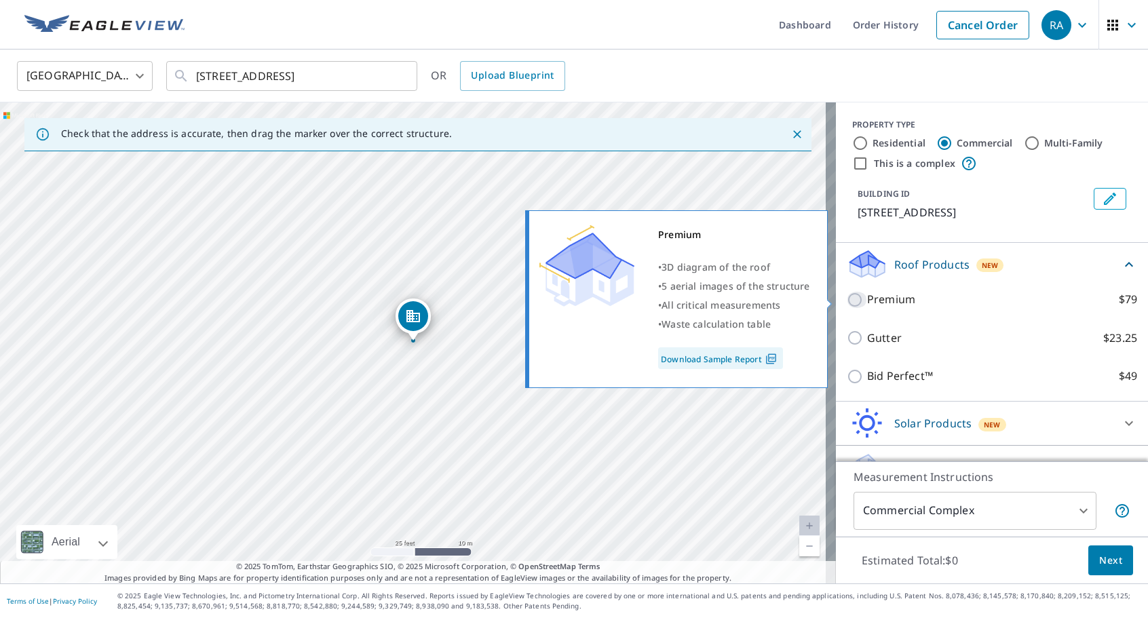
click at [847, 298] on input "Premium $79" at bounding box center [857, 300] width 20 height 16
checkbox input "true"
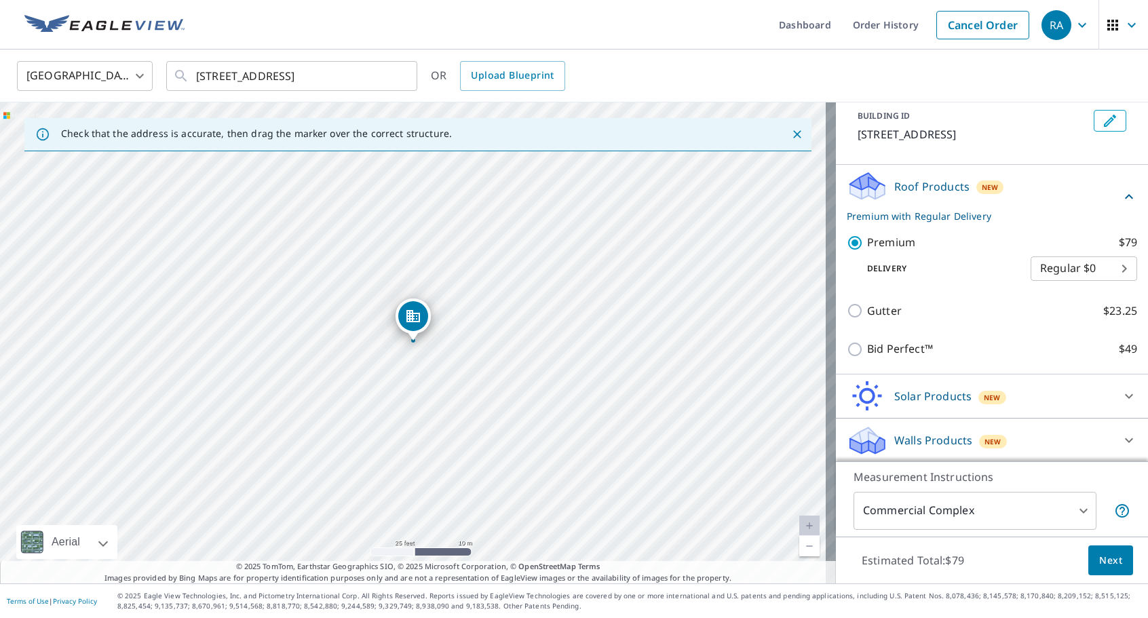
scroll to position [79, 0]
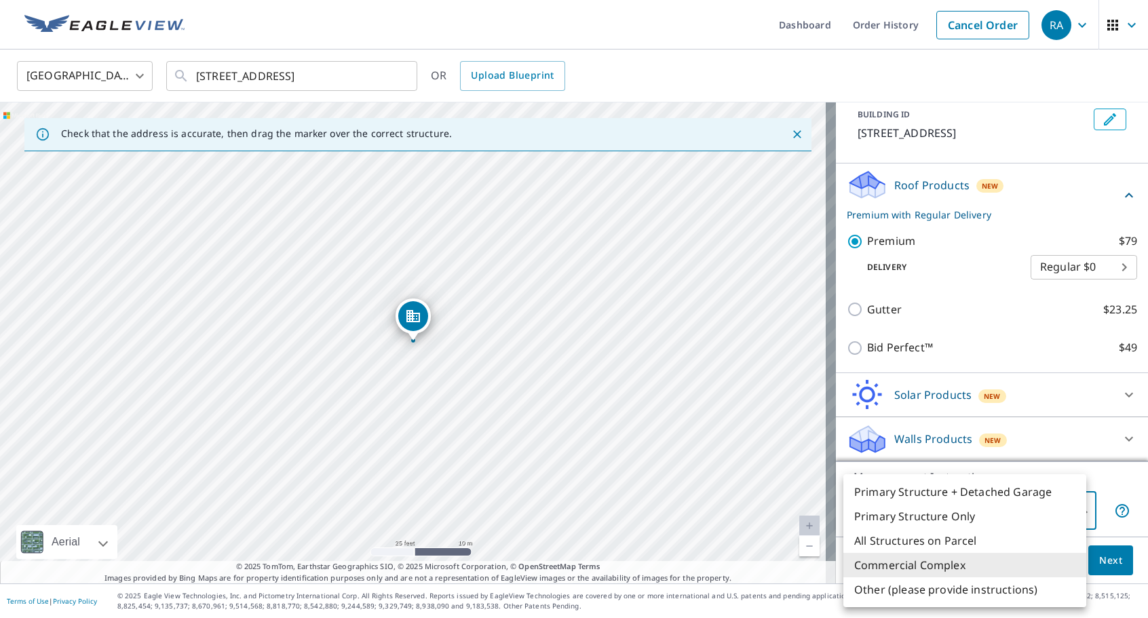
click at [1078, 506] on body "RA RA Dashboard Order History Cancel Order RA [GEOGRAPHIC_DATA] [GEOGRAPHIC_DAT…" at bounding box center [574, 309] width 1148 height 618
click at [923, 513] on li "Primary Structure Only" at bounding box center [964, 516] width 243 height 24
type input "2"
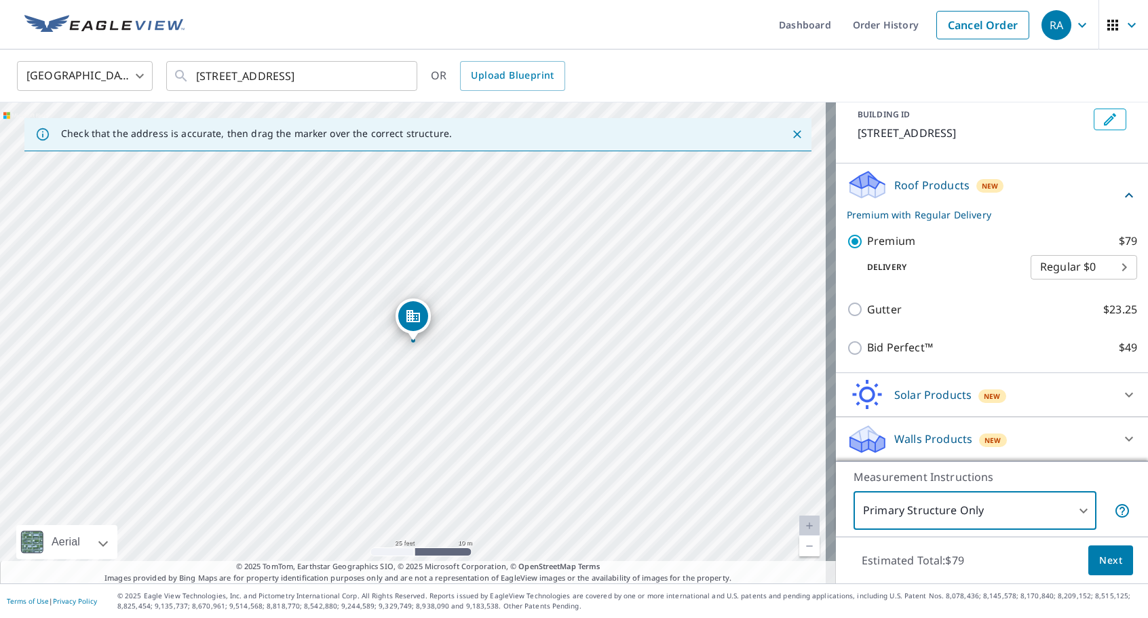
click at [1099, 560] on span "Next" at bounding box center [1110, 560] width 23 height 17
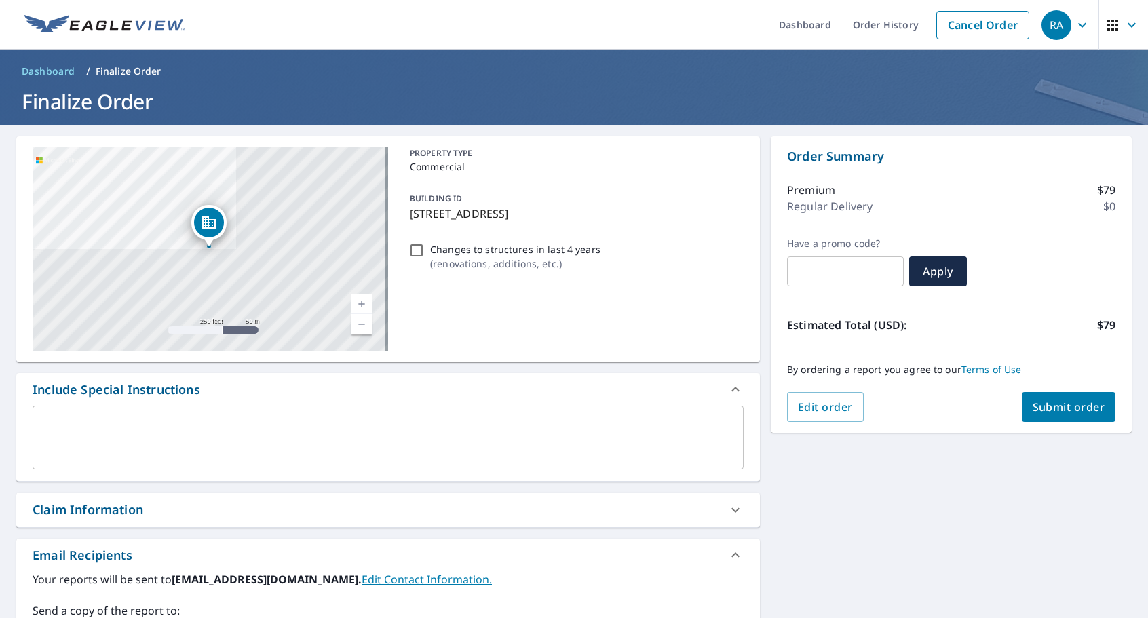
scroll to position [204, 0]
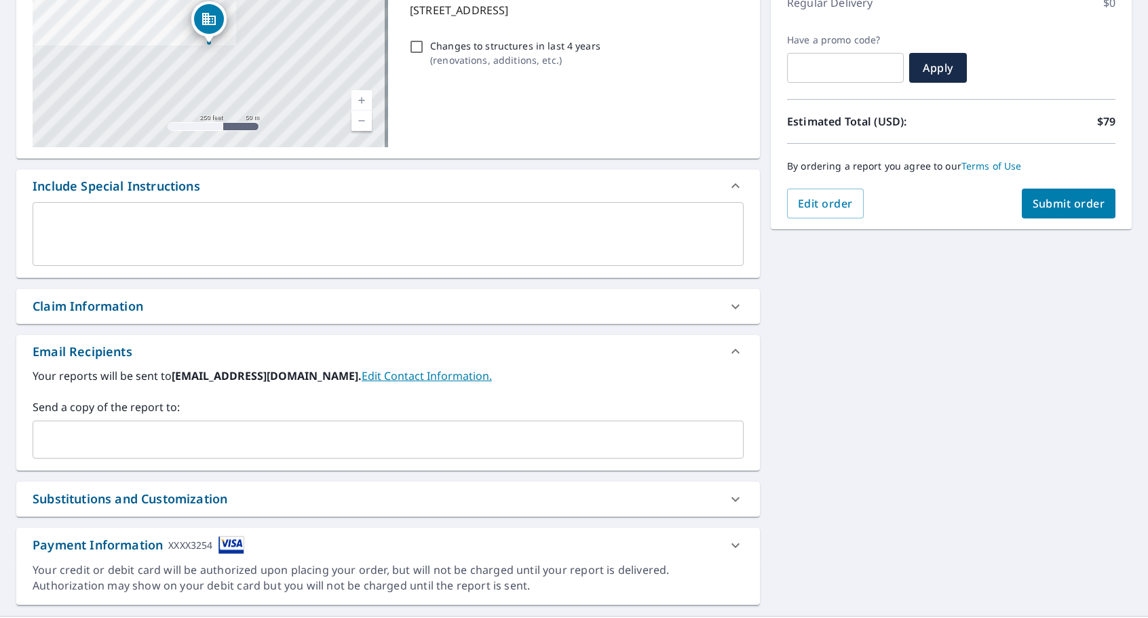
click at [76, 432] on input "text" at bounding box center [378, 440] width 678 height 26
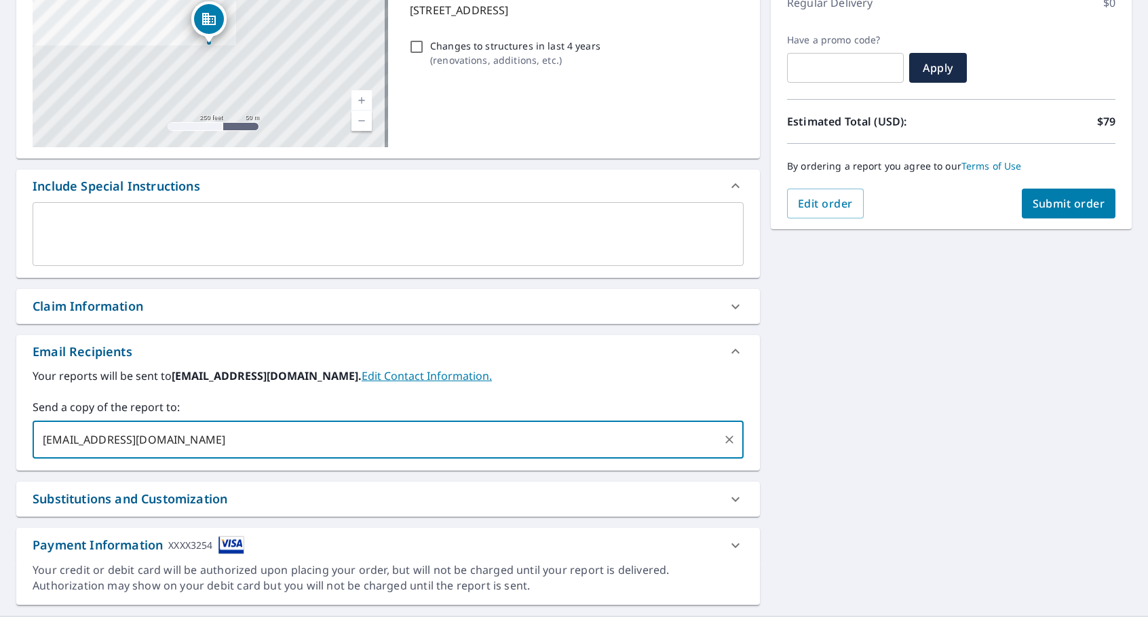
type input "[EMAIL_ADDRESS][DOMAIN_NAME]"
click at [75, 309] on div "Claim Information" at bounding box center [88, 306] width 111 height 18
checkbox input "true"
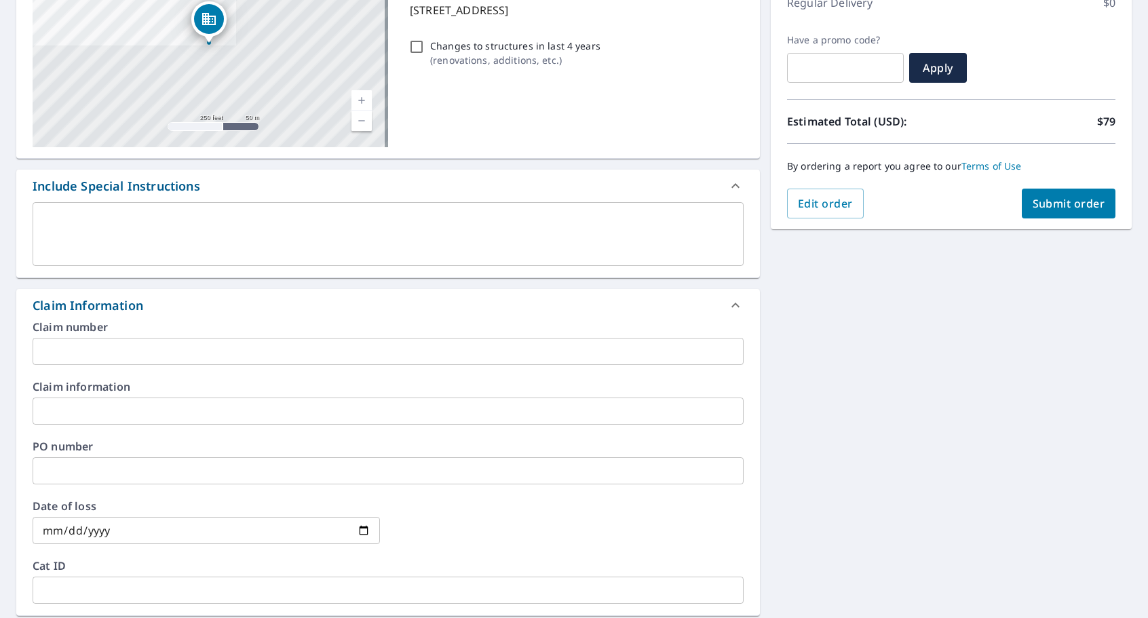
click at [121, 347] on input "text" at bounding box center [388, 351] width 711 height 27
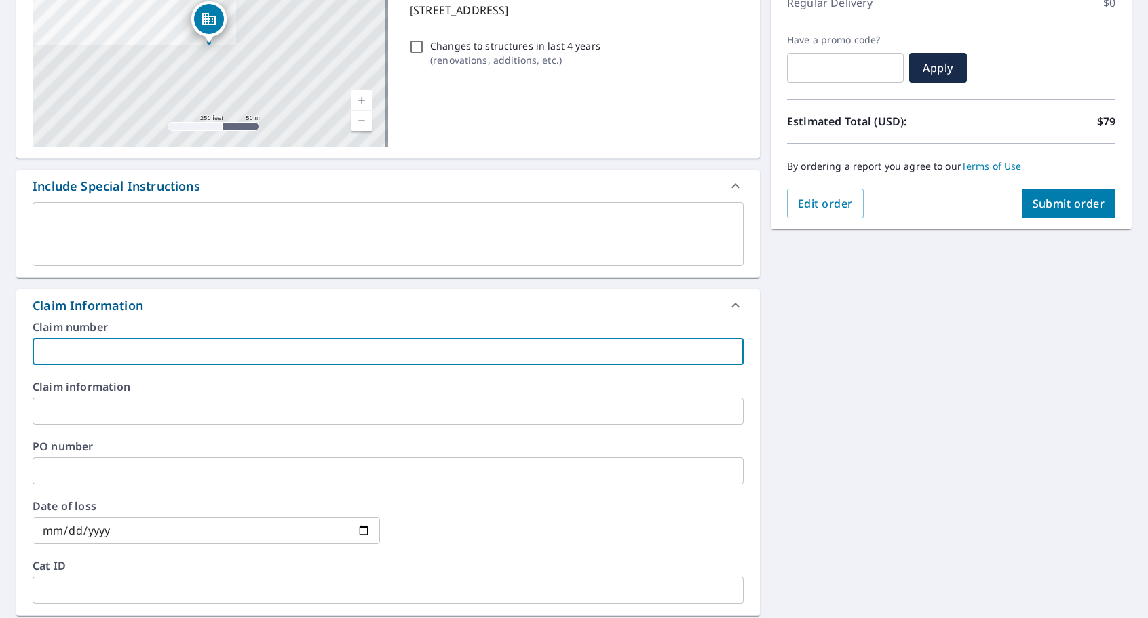
type input "N"
checkbox input "true"
type input "Ne"
checkbox input "true"
type input "New"
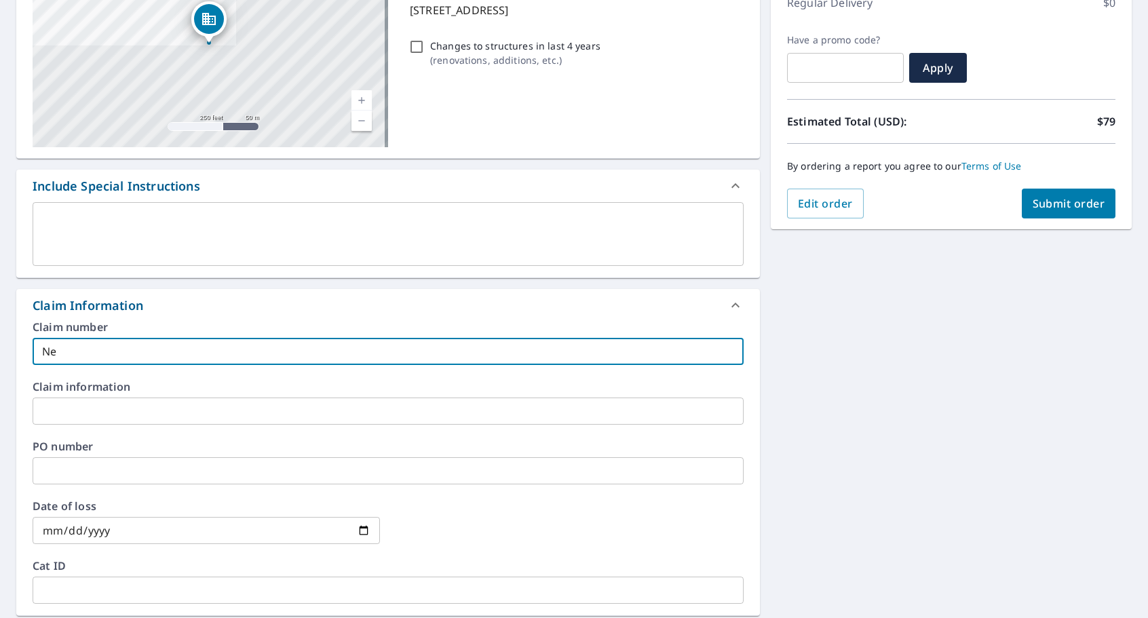
checkbox input "true"
type input "New"
checkbox input "true"
type input "New c"
checkbox input "true"
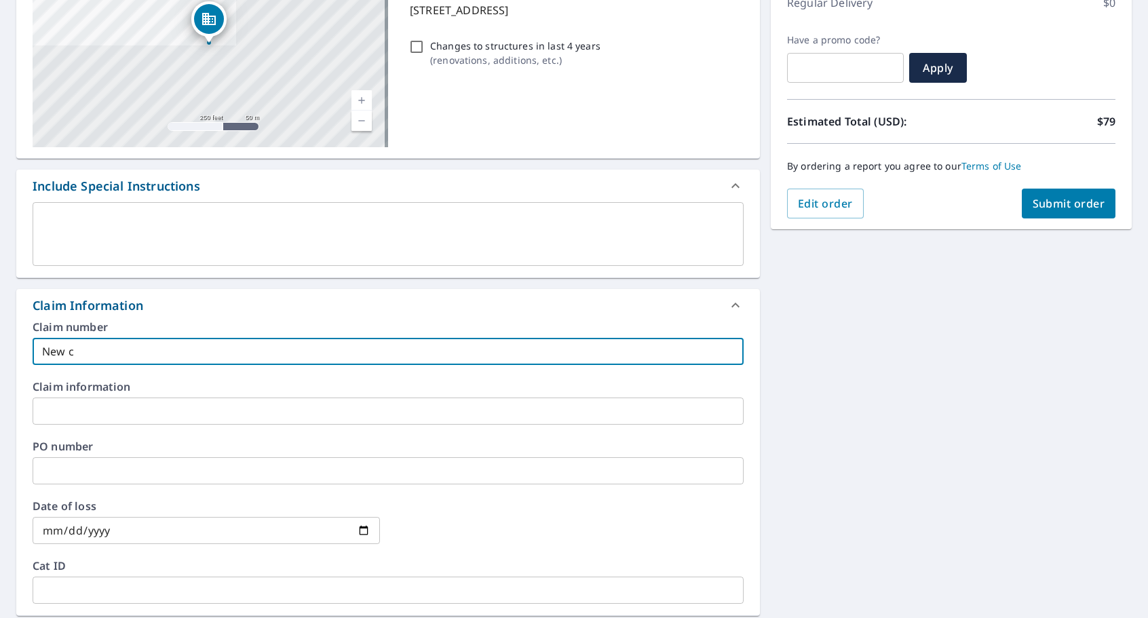
type input "New co"
checkbox input "true"
type input "New cop"
checkbox input "true"
type input "New [DEMOGRAPHIC_DATA]"
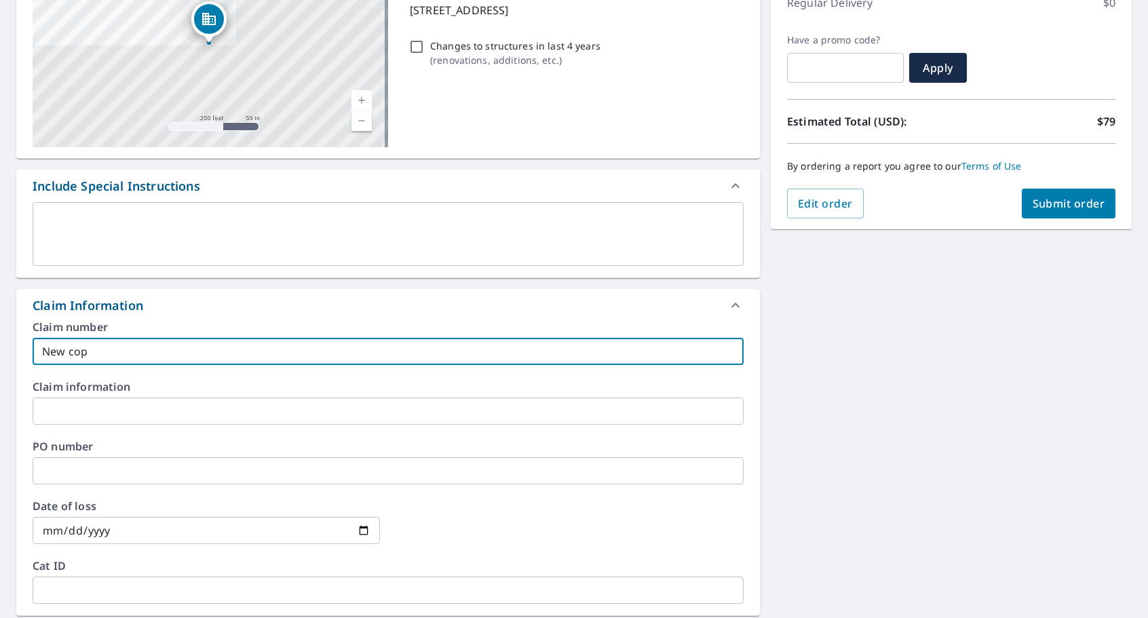
checkbox input "true"
type input "New [DEMOGRAPHIC_DATA]"
checkbox input "true"
type input "New [DEMOGRAPHIC_DATA]"
checkbox input "true"
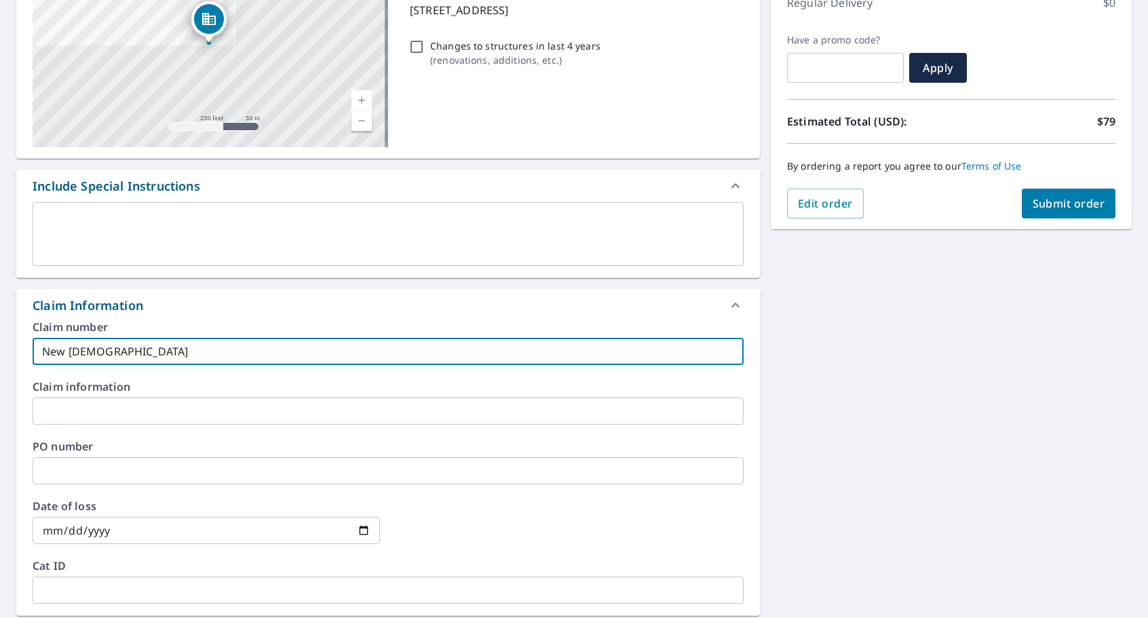
type input "New cop"
checkbox input "true"
type input "New co"
checkbox input "true"
type input "New c"
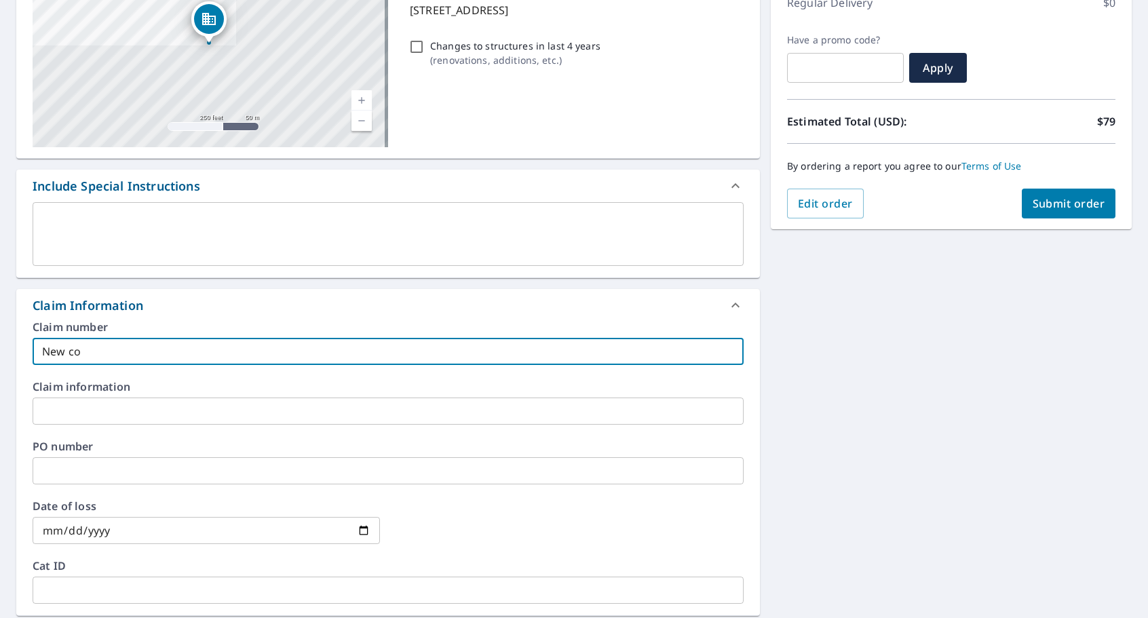
checkbox input "true"
type input "New"
checkbox input "true"
type input "New H"
checkbox input "true"
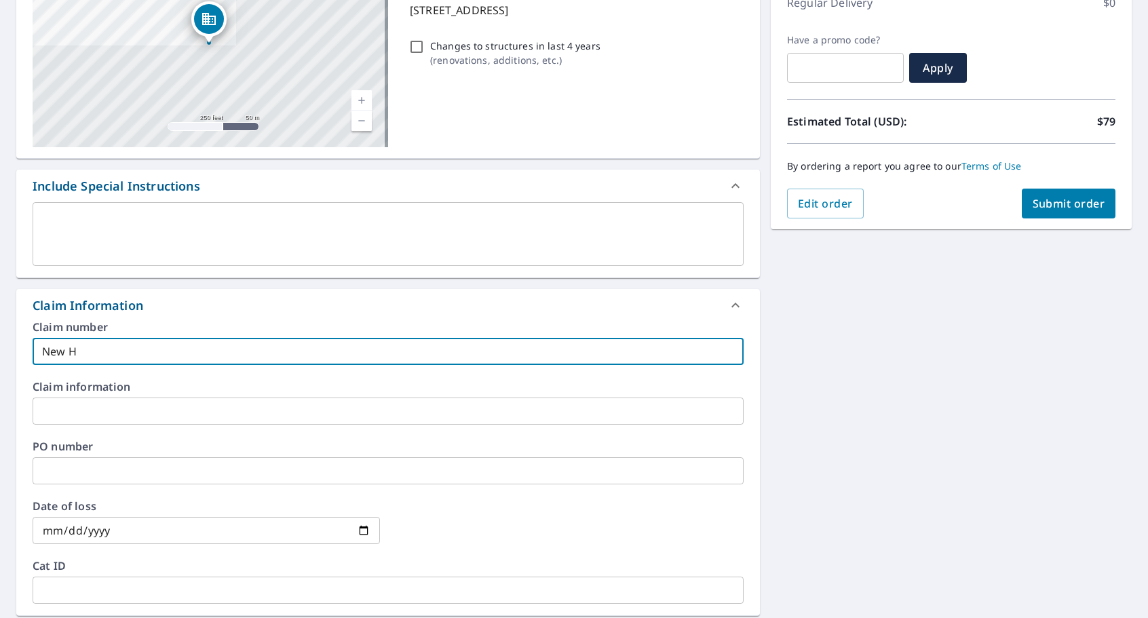
type input "New Ho"
checkbox input "true"
type input "New Hop"
checkbox input "true"
type input "New Hope"
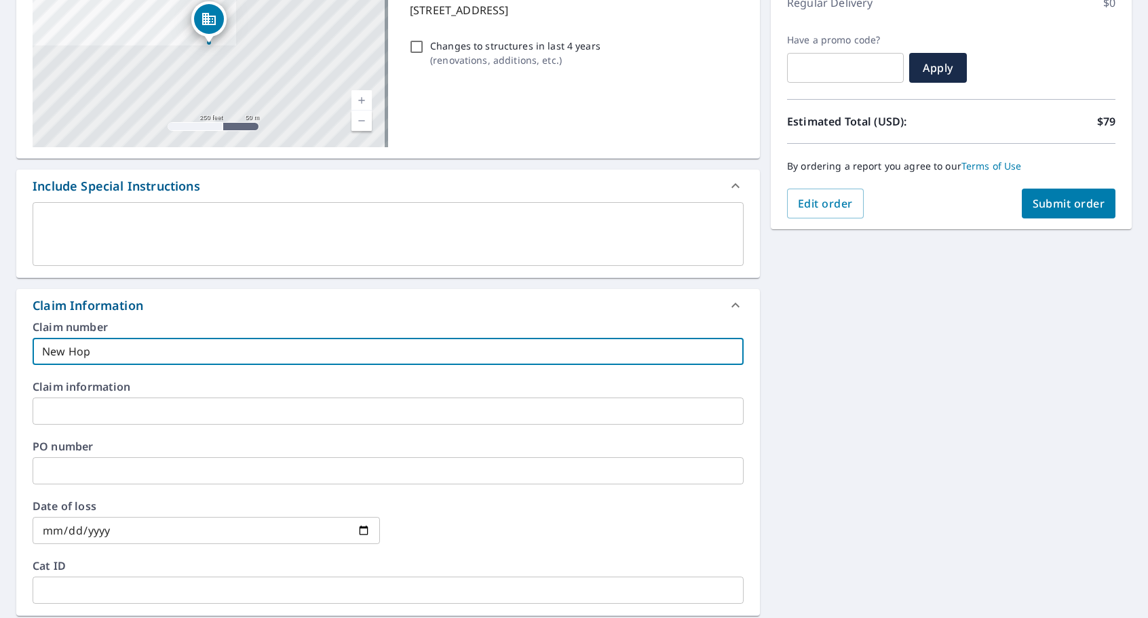
checkbox input "true"
type input "New Hope"
checkbox input "true"
type input "New Hope B"
checkbox input "true"
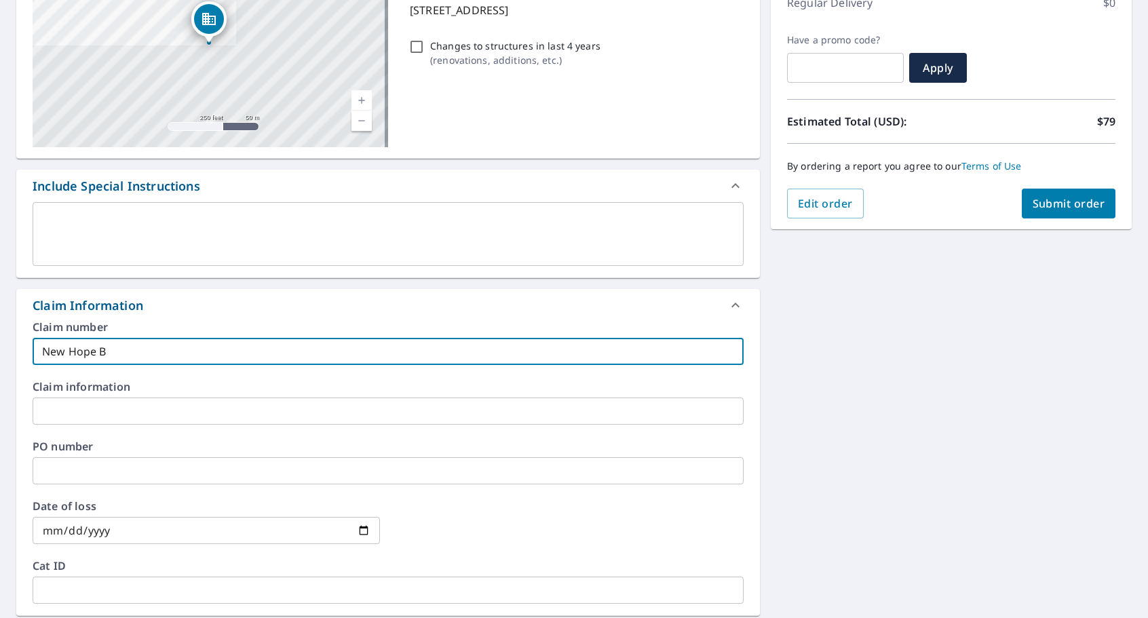
type input "New Hope Ba"
checkbox input "true"
type input "New Hope Bap"
checkbox input "true"
type input "New Hope Bapt"
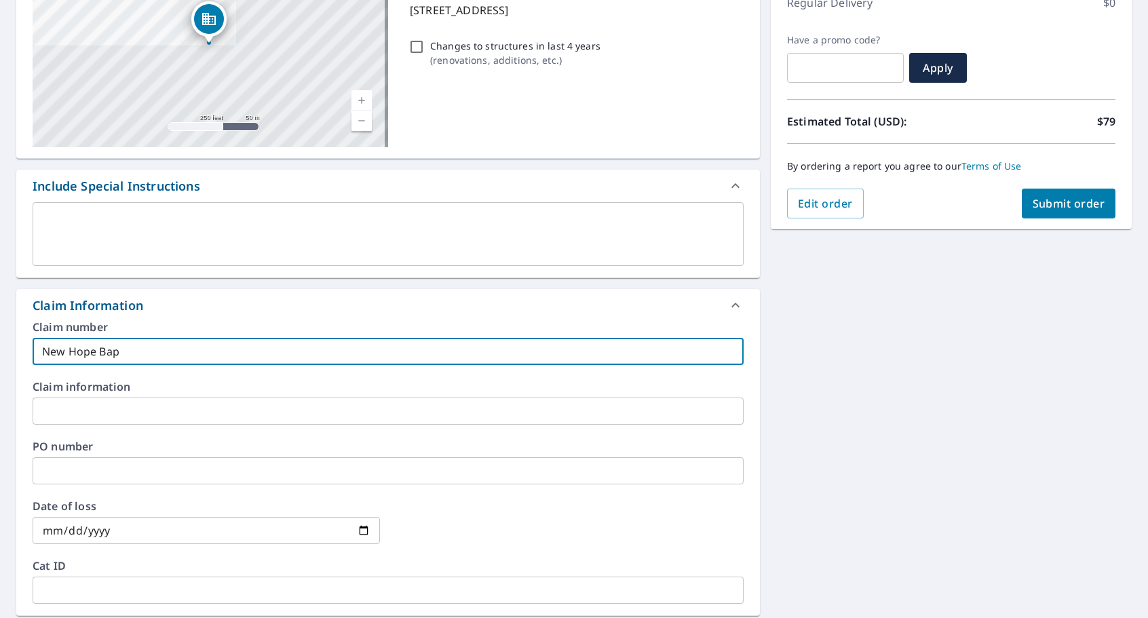
checkbox input "true"
type input "New Hope Bapti"
checkbox input "true"
type input "New Hope Baptit"
checkbox input "true"
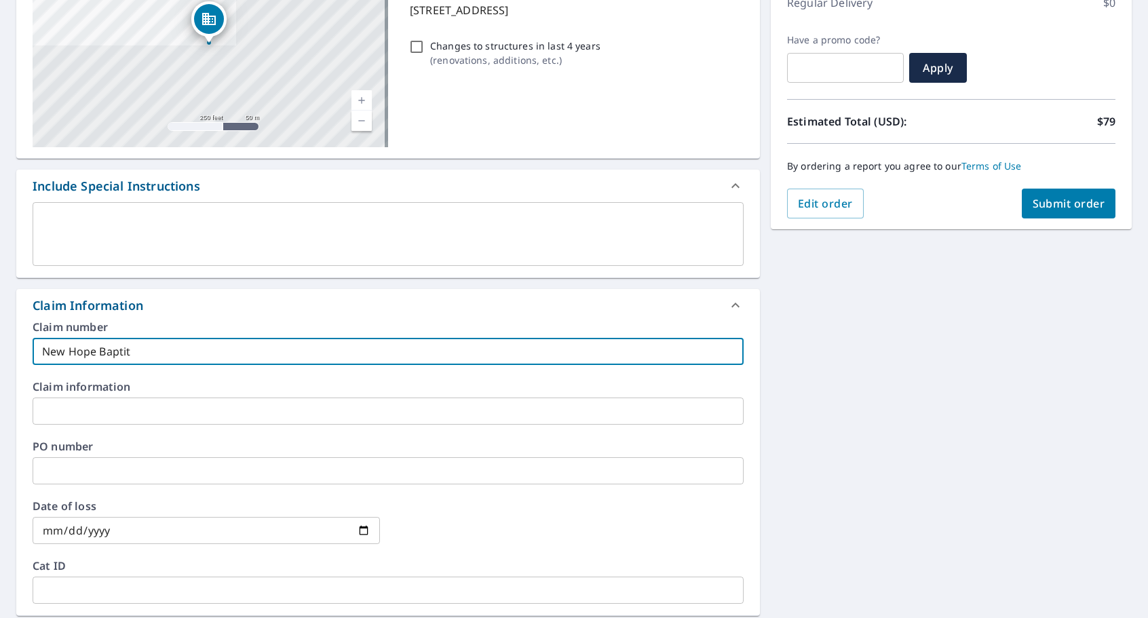
type input "New Hope Baptit"
checkbox input "true"
type input "New Hope Baptit C"
checkbox input "true"
type input "New Hope Baptit"
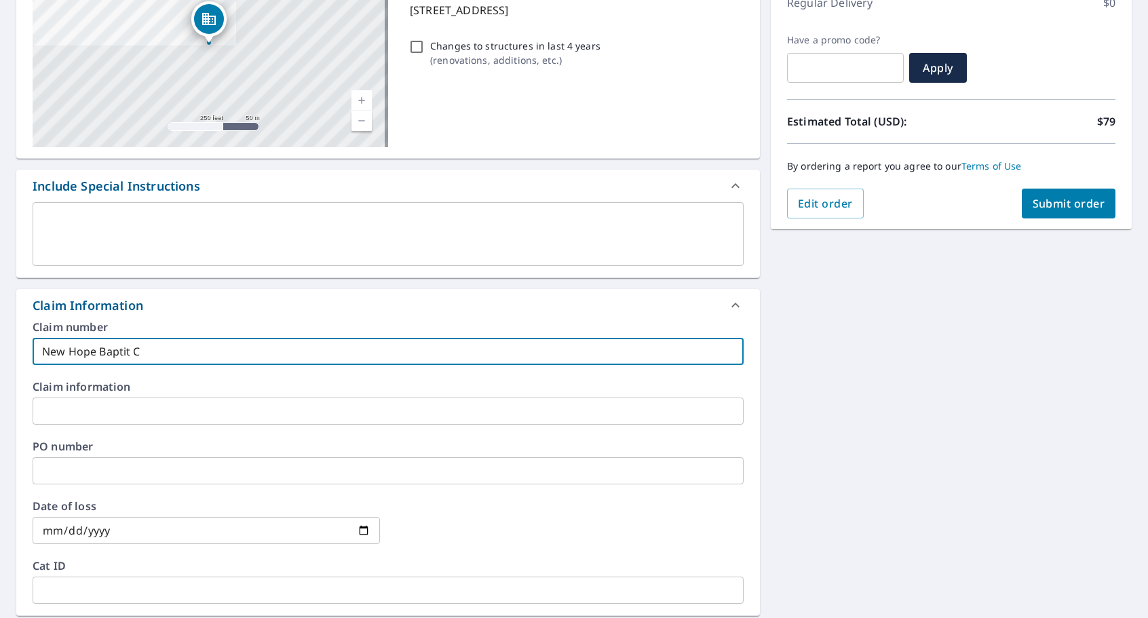
checkbox input "true"
type input "New Hope Baptit"
checkbox input "true"
type input "New Hope Bapti"
checkbox input "true"
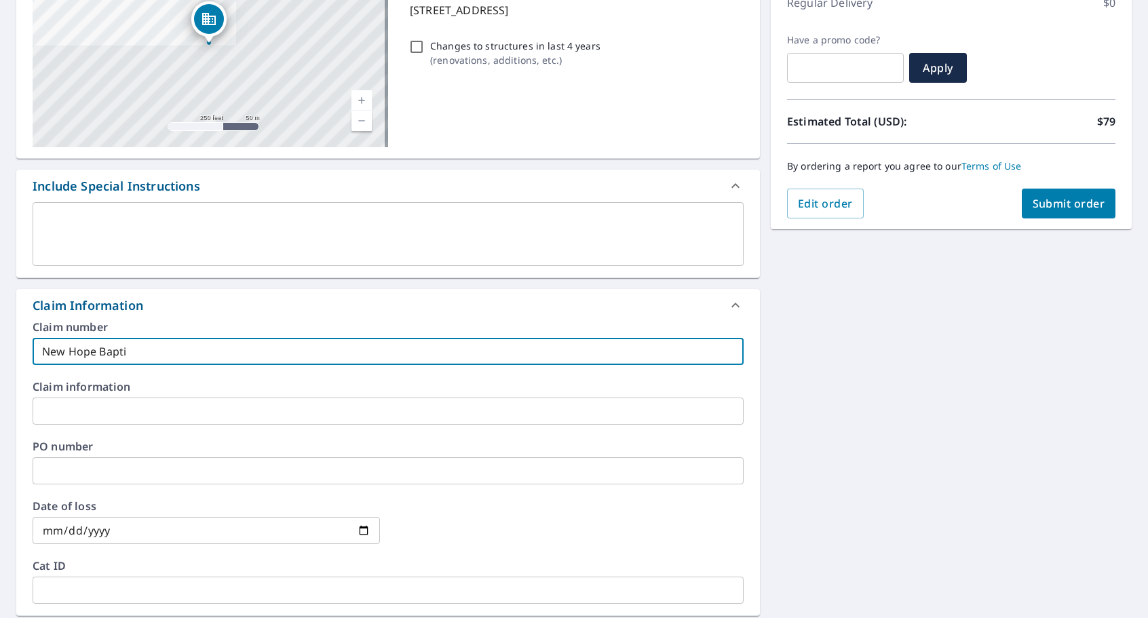
type input "New Hope Baptis"
checkbox input "true"
type input "New Hope [DEMOGRAPHIC_DATA]"
checkbox input "true"
type input "New Hope [DEMOGRAPHIC_DATA]"
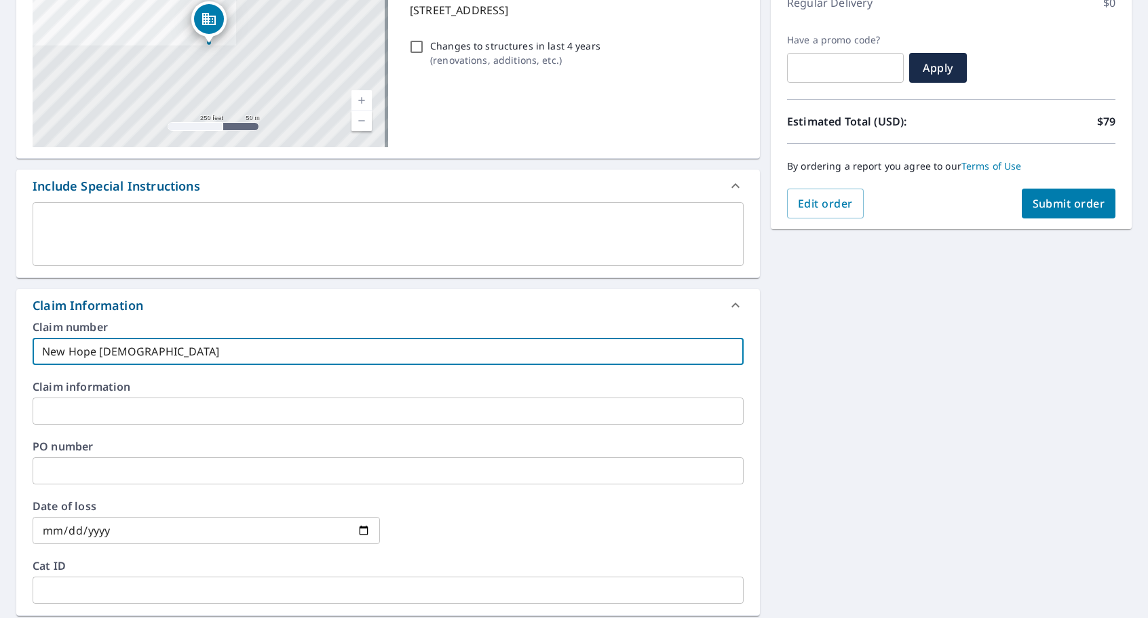
checkbox input "true"
type input "New Hope [DEMOGRAPHIC_DATA] C"
checkbox input "true"
type input "New Hope [DEMOGRAPHIC_DATA] Ch"
checkbox input "true"
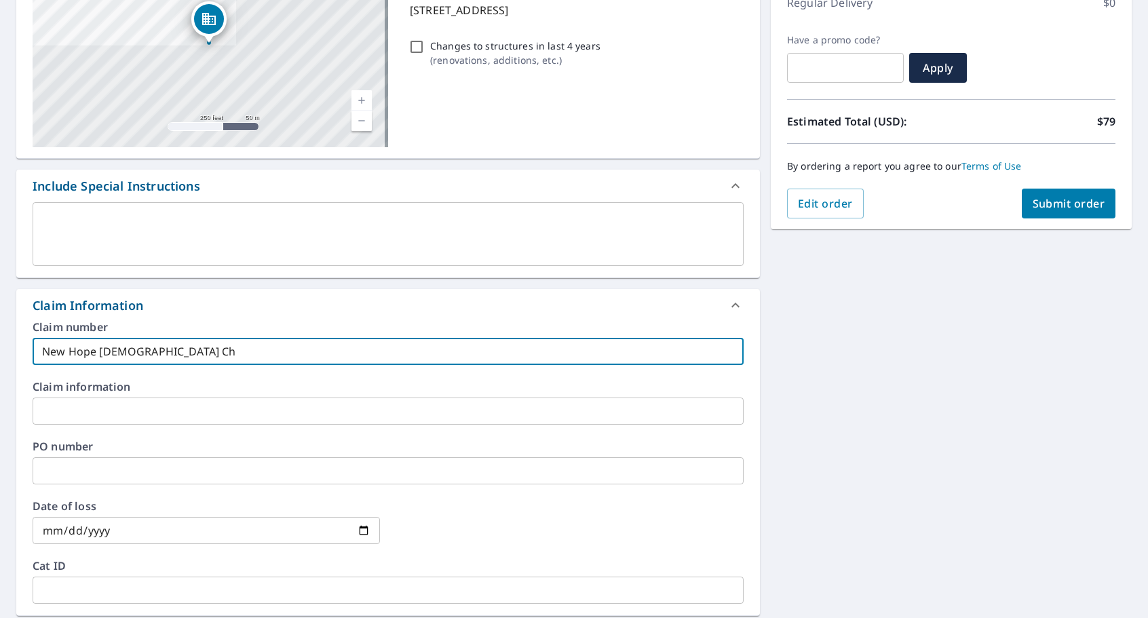
type input "New Hope [DEMOGRAPHIC_DATA] Chu"
checkbox input "true"
type input "New Hope Baptist Chur"
checkbox input "true"
type input "New Hope [DEMOGRAPHIC_DATA] Churc"
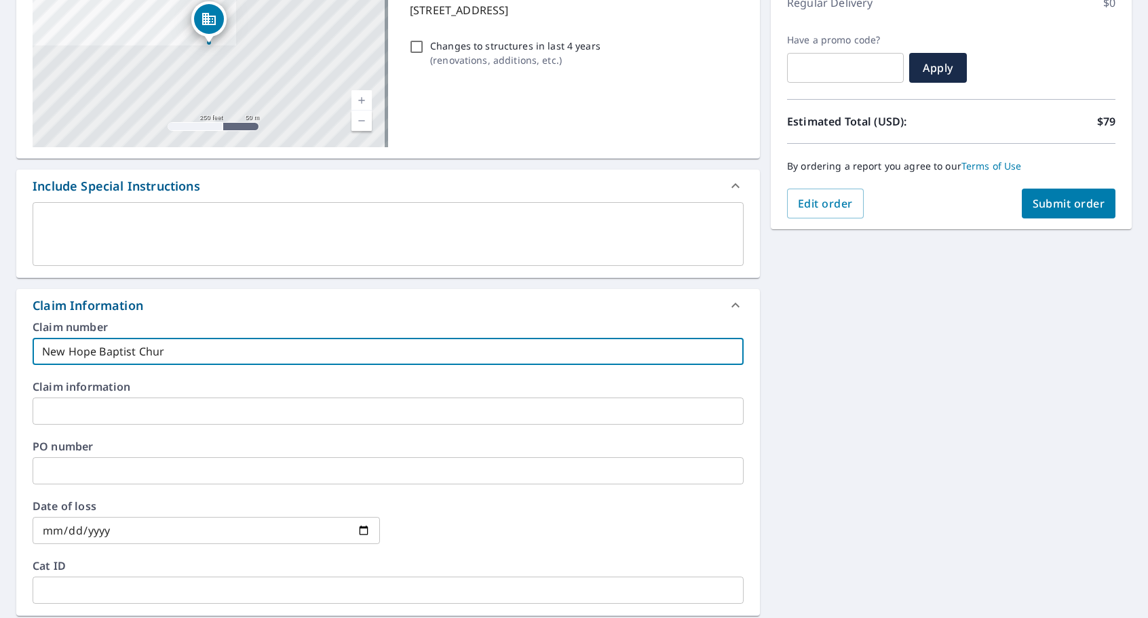
checkbox input "true"
type input "[DEMOGRAPHIC_DATA]"
checkbox input "true"
type input "[DEMOGRAPHIC_DATA]/"
checkbox input "true"
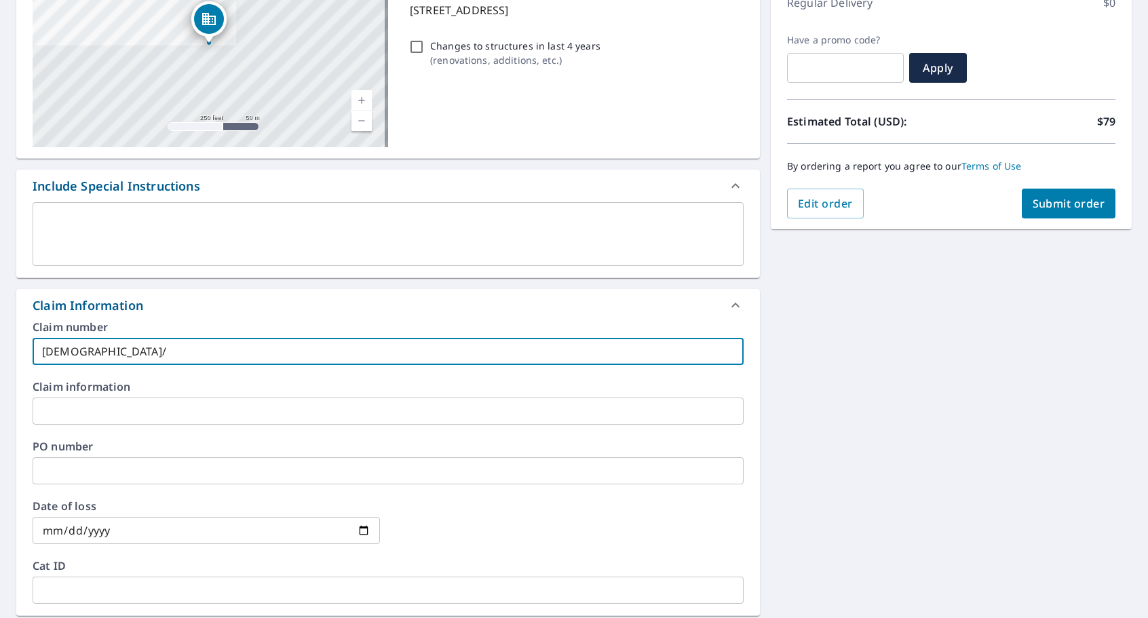
type input "[DEMOGRAPHIC_DATA]/H"
checkbox input "true"
type input "[DEMOGRAPHIC_DATA]/[GEOGRAPHIC_DATA]"
checkbox input "true"
type input "[DEMOGRAPHIC_DATA]/Hop"
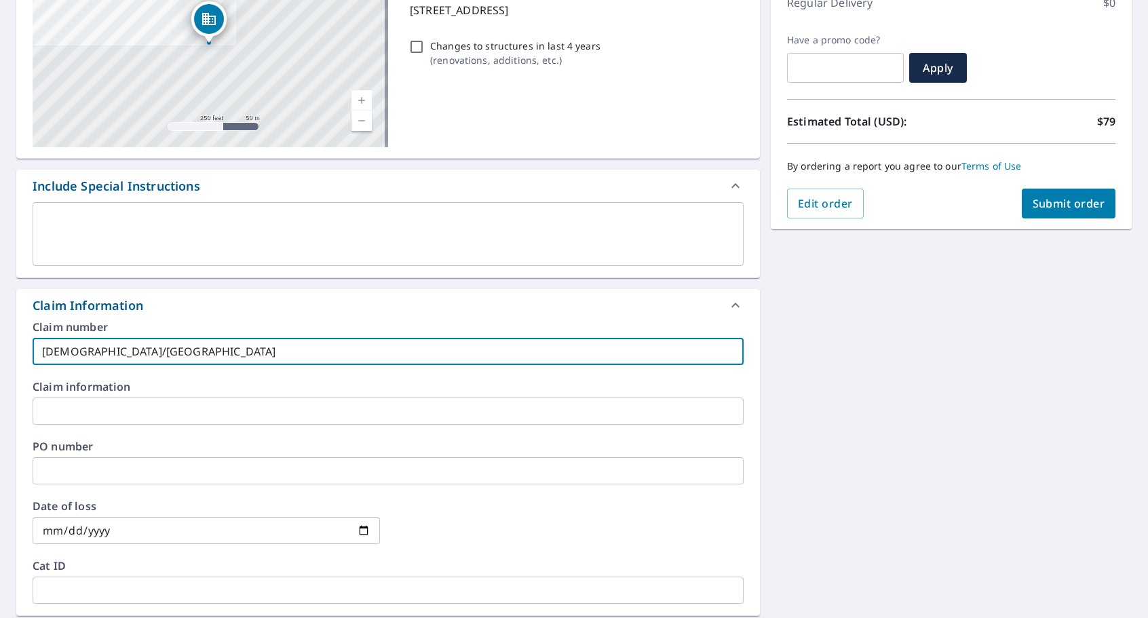
checkbox input "true"
type input "[DEMOGRAPHIC_DATA]/[GEOGRAPHIC_DATA]"
checkbox input "true"
type input "[DEMOGRAPHIC_DATA]/[GEOGRAPHIC_DATA]"
checkbox input "true"
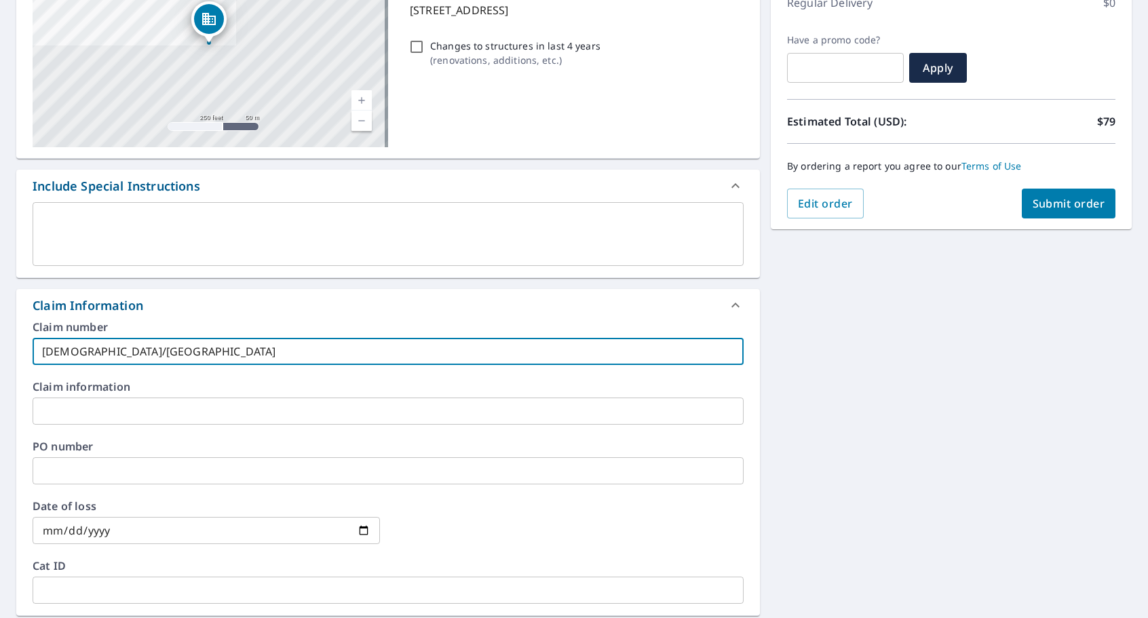
type input "[DEMOGRAPHIC_DATA]/Hope C"
checkbox input "true"
type input "[DEMOGRAPHIC_DATA]/[GEOGRAPHIC_DATA]"
checkbox input "true"
type input "[DEMOGRAPHIC_DATA]/[GEOGRAPHIC_DATA]"
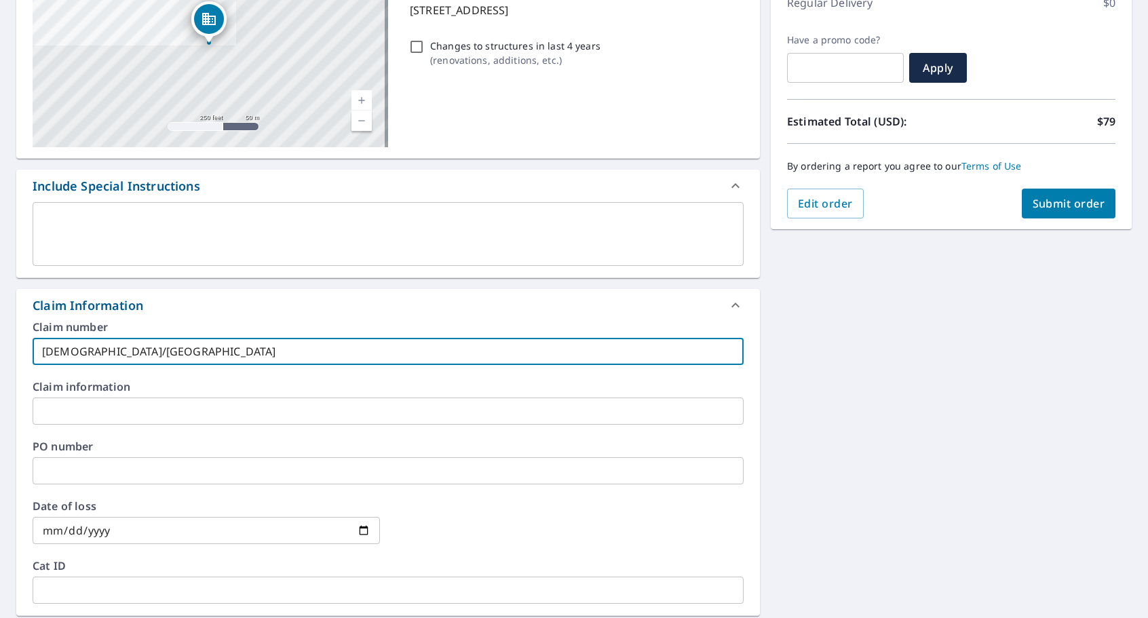
checkbox input "true"
type input "[DEMOGRAPHIC_DATA]/[GEOGRAPHIC_DATA]"
checkbox input "true"
type input "[DEMOGRAPHIC_DATA]/[GEOGRAPHIC_DATA]"
checkbox input "true"
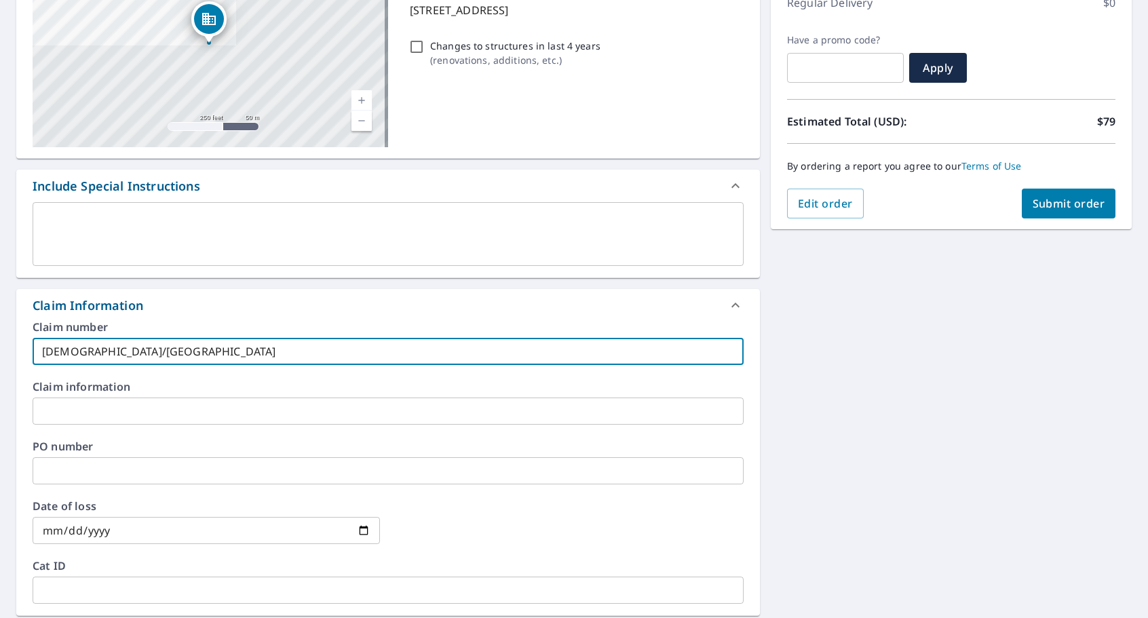
type input "[DEMOGRAPHIC_DATA]/[GEOGRAPHIC_DATA]"
checkbox input "true"
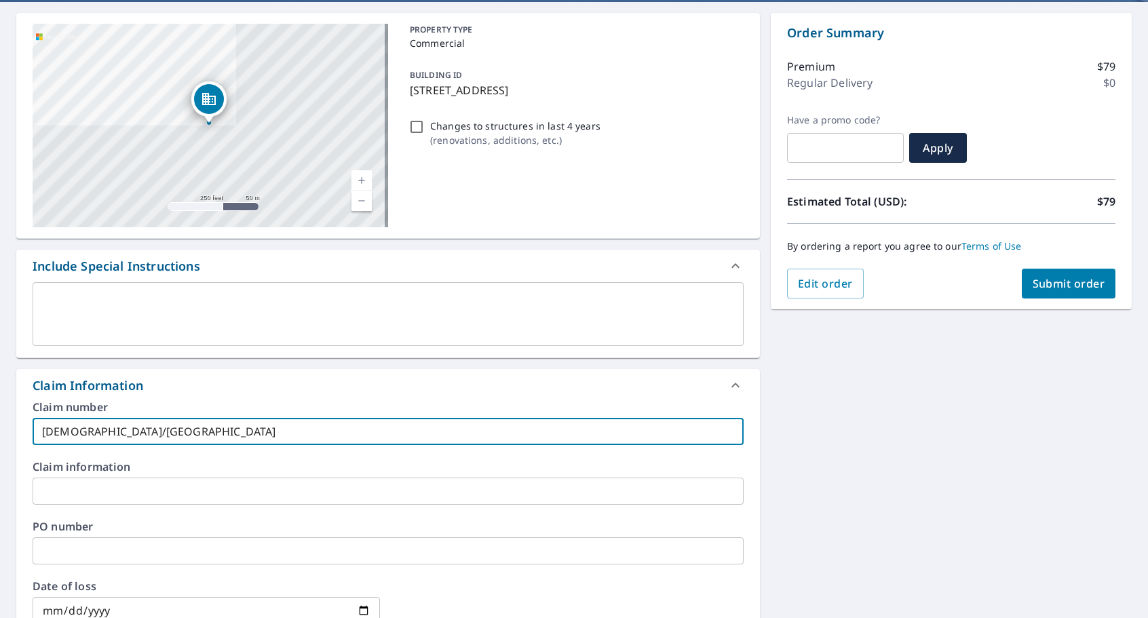
scroll to position [53, 0]
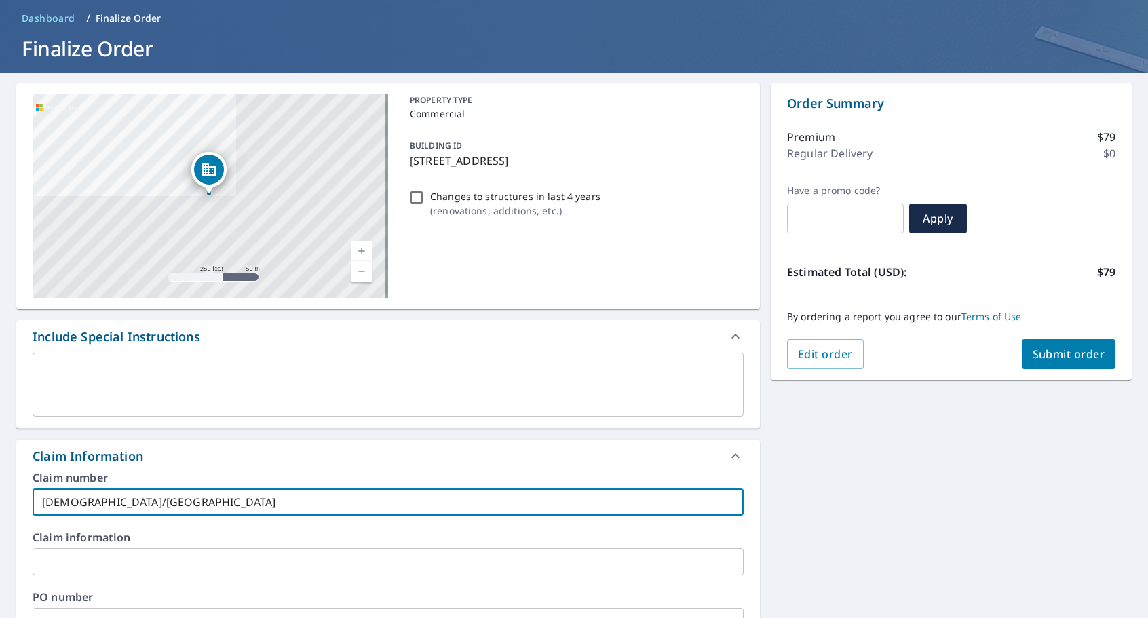
type input "[DEMOGRAPHIC_DATA]/[GEOGRAPHIC_DATA]"
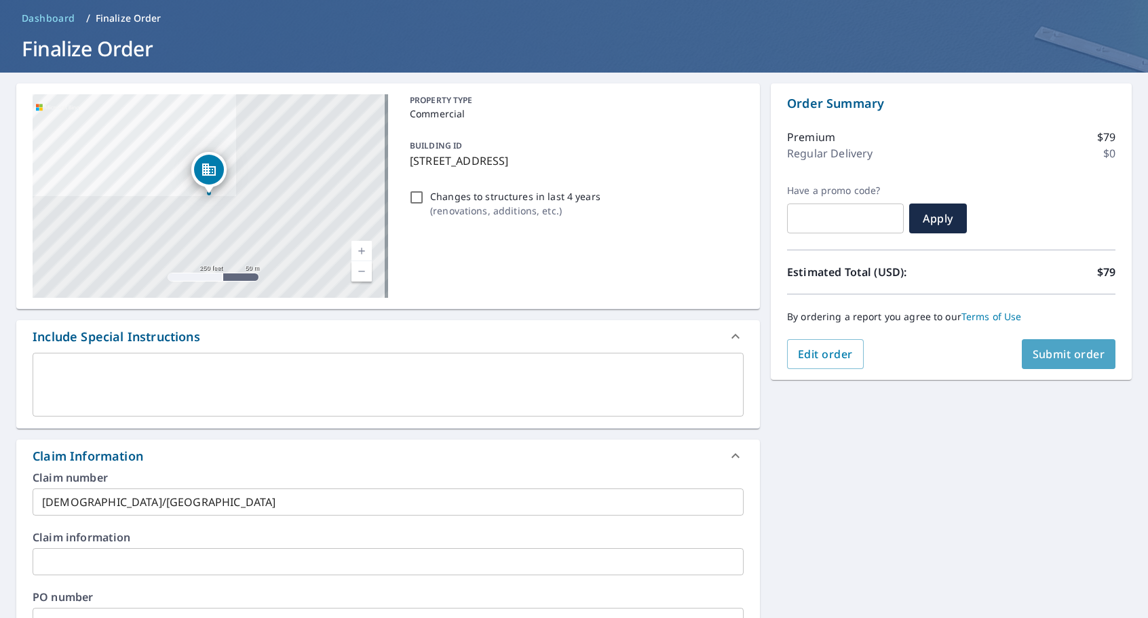
click at [1073, 352] on span "Submit order" at bounding box center [1069, 354] width 73 height 15
checkbox input "true"
